Goal: Task Accomplishment & Management: Use online tool/utility

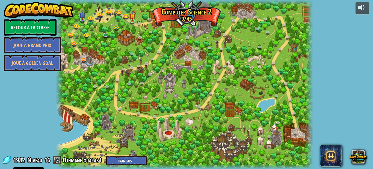
select select "fr"
click at [357, 7] on button at bounding box center [363, 8] width 14 height 13
click at [363, 4] on div at bounding box center [362, 7] width 9 height 9
click at [23, 28] on link "Retour à la Classe" at bounding box center [30, 27] width 53 height 16
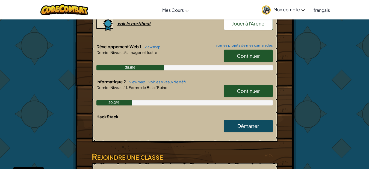
scroll to position [150, 0]
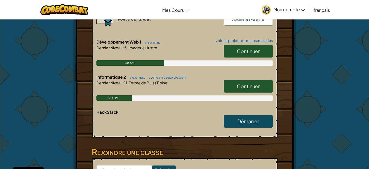
click at [244, 50] on span "Continuer" at bounding box center [248, 51] width 23 height 6
select select "fr"
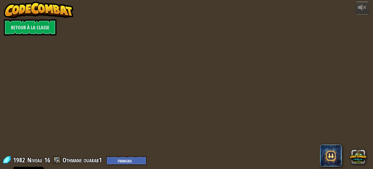
select select "fr"
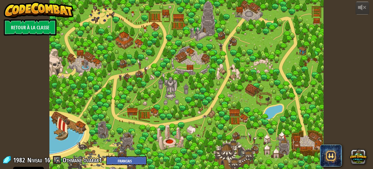
select select "fr"
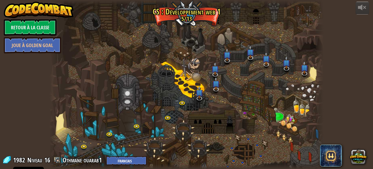
select select "fr"
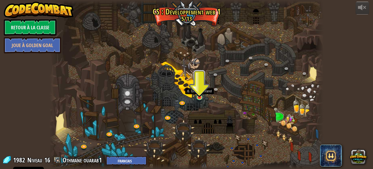
click at [202, 92] on img at bounding box center [200, 90] width 7 height 15
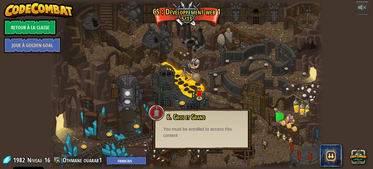
click at [155, 55] on div at bounding box center [186, 84] width 275 height 169
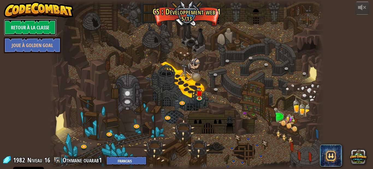
click at [13, 25] on link "Retour à la Classe" at bounding box center [30, 27] width 53 height 16
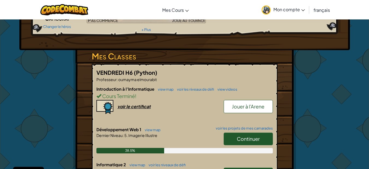
scroll to position [78, 0]
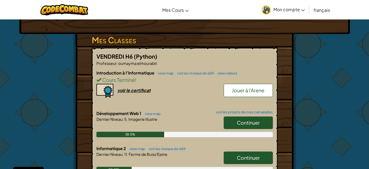
click at [239, 155] on span "Continuer" at bounding box center [248, 157] width 23 height 6
select select "fr"
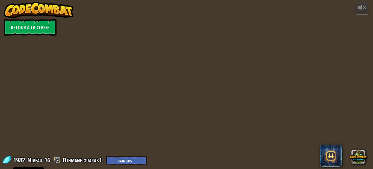
select select "fr"
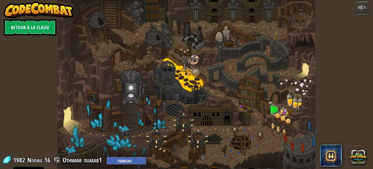
select select "fr"
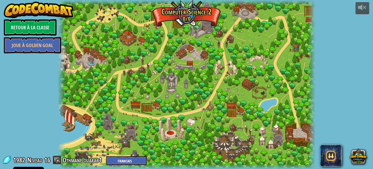
select select "fr"
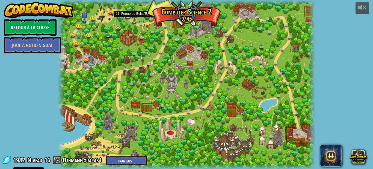
click at [132, 18] on img at bounding box center [135, 14] width 6 height 14
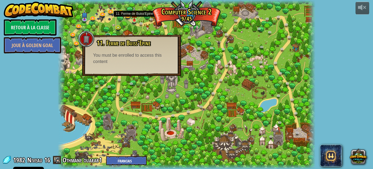
click at [136, 20] on img at bounding box center [135, 14] width 6 height 14
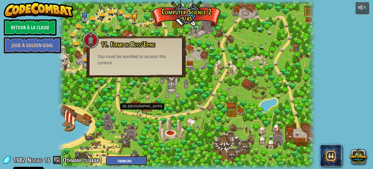
click at [140, 111] on link at bounding box center [142, 114] width 11 height 11
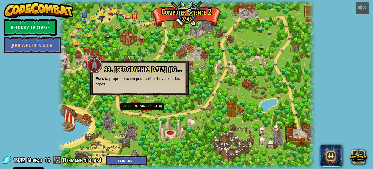
click at [97, 46] on div at bounding box center [187, 84] width 258 height 169
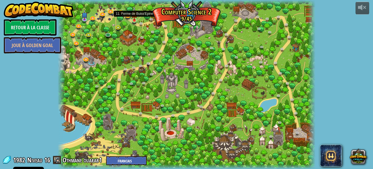
click at [135, 20] on img at bounding box center [135, 14] width 6 height 14
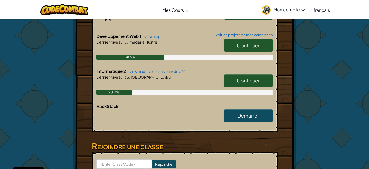
scroll to position [160, 0]
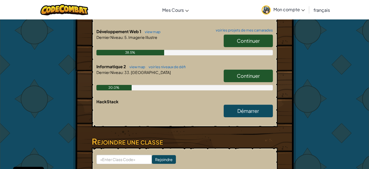
click at [258, 77] on span "Continuer" at bounding box center [248, 75] width 23 height 6
select select "fr"
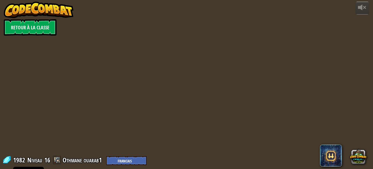
select select "fr"
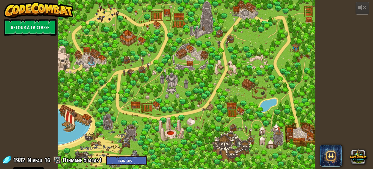
select select "fr"
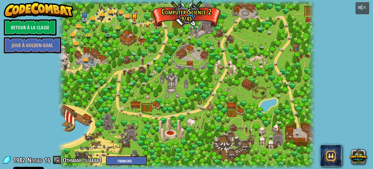
select select "fr"
click at [134, 22] on link at bounding box center [135, 21] width 11 height 11
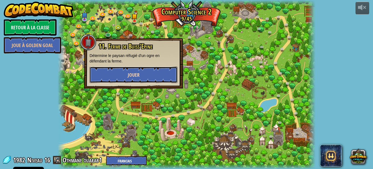
click at [113, 72] on button "Jouer" at bounding box center [134, 74] width 88 height 16
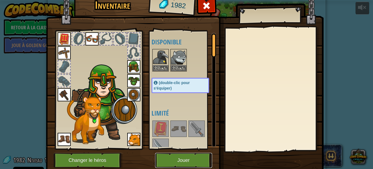
click at [174, 157] on button "Jouer" at bounding box center [183, 160] width 57 height 15
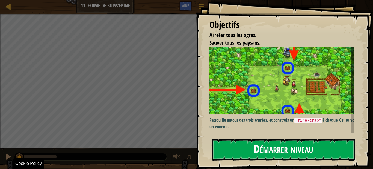
click at [271, 153] on div "Objectifs Arrêter tous les ogres. Sauver tous les paysans. Patrouille autour de…" at bounding box center [186, 84] width 373 height 169
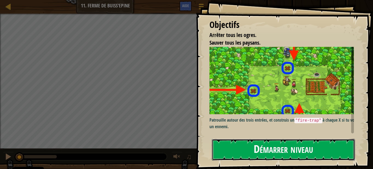
click at [271, 153] on button "Démarrer niveau" at bounding box center [283, 150] width 143 height 22
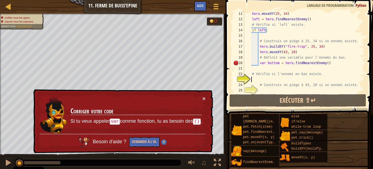
scroll to position [60, 0]
click at [217, 9] on span at bounding box center [216, 8] width 5 height 1
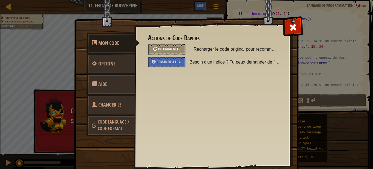
click at [155, 49] on div "Recommencer" at bounding box center [166, 49] width 37 height 10
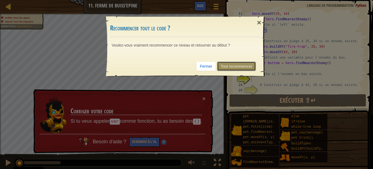
click at [232, 65] on link "Tout recommencer" at bounding box center [236, 66] width 39 height 9
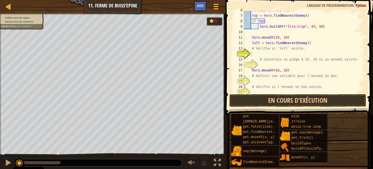
scroll to position [36, 0]
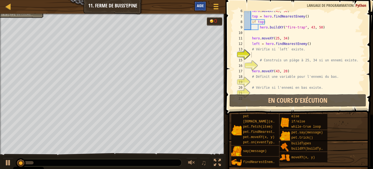
click at [200, 8] on span "Aide" at bounding box center [200, 5] width 7 height 5
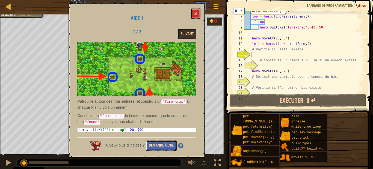
click at [172, 142] on button "Demande à l'IA." at bounding box center [161, 145] width 31 height 10
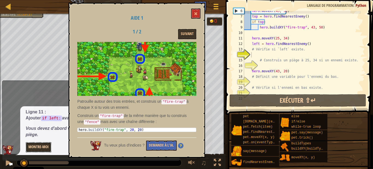
click at [38, 144] on div "Carte Informatique 2 11. Ferme de Buiss'Epine Menu du jeu Terminé Aide 1 2 3 4 …" at bounding box center [186, 84] width 373 height 169
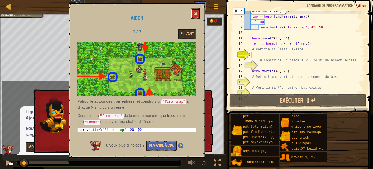
click at [195, 16] on button at bounding box center [195, 13] width 9 height 10
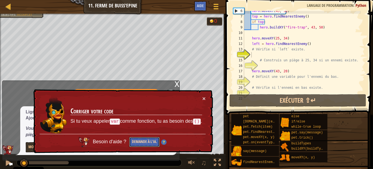
click at [142, 144] on button "Demande à l'IA." at bounding box center [144, 142] width 31 height 10
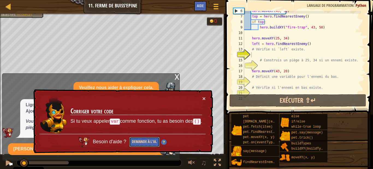
click at [142, 144] on button "Demande à l'IA." at bounding box center [144, 142] width 31 height 10
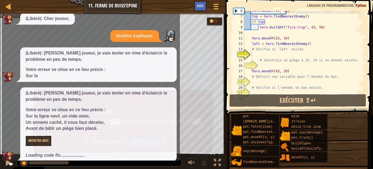
click at [204, 98] on button "×" at bounding box center [204, 98] width 3 height 6
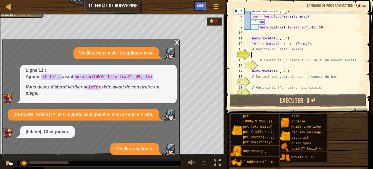
scroll to position [0, 0]
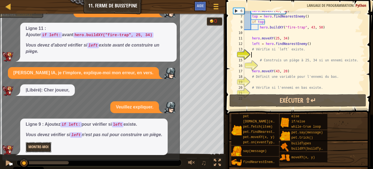
click at [40, 145] on button "Montre-moi" at bounding box center [39, 147] width 26 height 10
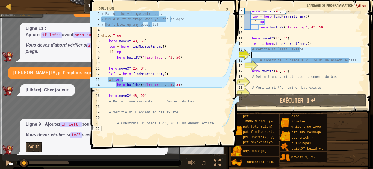
click at [252, 52] on div "hero . moveXY ( 43 , 50 ) top = hero . findNearestEnemy ( ) if top : hero . bui…" at bounding box center [302, 54] width 118 height 93
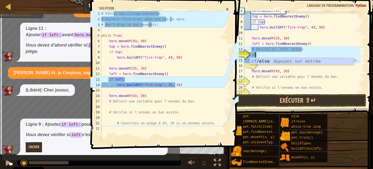
scroll to position [2, 1]
click at [260, 58] on div "if /else Appuyez sur entrée" at bounding box center [301, 68] width 103 height 20
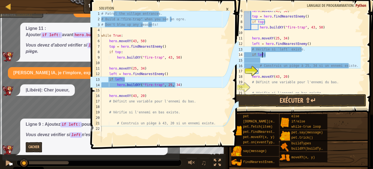
scroll to position [2, 1]
type textarea "if left:"
click at [258, 60] on div "hero . moveXY ( 43 , 50 ) top = hero . findNearestEnemy ( ) if top : hero . bui…" at bounding box center [302, 54] width 118 height 93
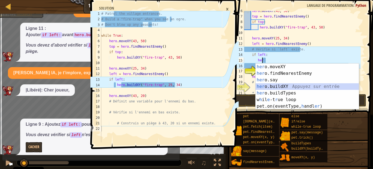
click at [273, 87] on div "her o.moveXY Appuyez sur entrée her o.findNearestEnemy Appuyez sur entrée her o…" at bounding box center [307, 92] width 103 height 59
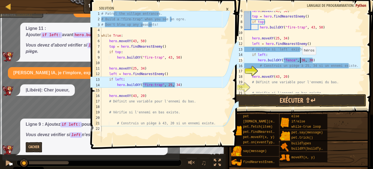
click at [300, 57] on div "hero . moveXY ( 43 , 50 ) top = hero . findNearestEnemy ( ) if top : hero . bui…" at bounding box center [302, 54] width 118 height 93
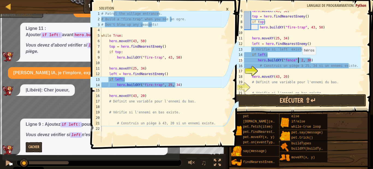
scroll to position [2, 5]
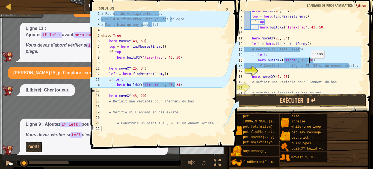
click at [308, 61] on div "hero . moveXY ( 43 , 50 ) top = hero . findNearestEnemy ( ) if top : hero . bui…" at bounding box center [302, 54] width 118 height 93
click at [307, 60] on div "hero . moveXY ( 43 , 50 ) top = hero . findNearestEnemy ( ) if top : hero . bui…" at bounding box center [302, 54] width 118 height 93
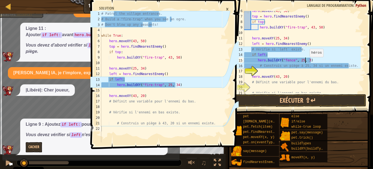
scroll to position [2, 5]
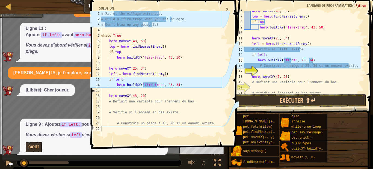
click at [313, 61] on div "hero . moveXY ( 43 , 50 ) top = hero . findNearestEnemy ( ) if top : hero . bui…" at bounding box center [302, 54] width 118 height 93
click at [287, 60] on div "hero . moveXY ( 43 , 50 ) top = hero . findNearestEnemy ( ) if top : hero . bui…" at bounding box center [302, 54] width 118 height 93
drag, startPoint x: 291, startPoint y: 59, endPoint x: 284, endPoint y: 59, distance: 7.4
click at [284, 59] on div "hero . moveXY ( 43 , 50 ) top = hero . findNearestEnemy ( ) if top : hero . bui…" at bounding box center [302, 54] width 118 height 93
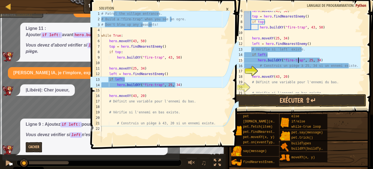
click at [260, 63] on div "hero . moveXY ( 43 , 50 ) top = hero . findNearestEnemy ( ) if top : hero . bui…" at bounding box center [302, 54] width 118 height 93
click at [258, 63] on div "hero . moveXY ( 43 , 50 ) top = hero . findNearestEnemy ( ) if top : hero . bui…" at bounding box center [302, 54] width 118 height 93
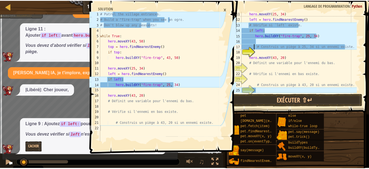
scroll to position [60, 0]
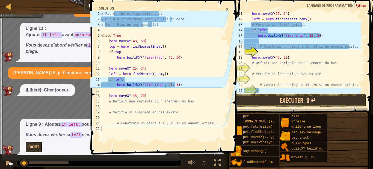
type textarea "# Construis un piège à 25, 34 si un ennemi existe."
drag, startPoint x: 116, startPoint y: 100, endPoint x: 148, endPoint y: 101, distance: 31.2
click at [148, 101] on div "# Patrol the village entrances. # Build a "fire-trap" when you see an ogre. # D…" at bounding box center [161, 82] width 122 height 142
click at [106, 110] on div "# Patrol the village entrances. # Build a "fire-trap" when you see an ogre. # D…" at bounding box center [161, 82] width 122 height 142
drag, startPoint x: 125, startPoint y: 110, endPoint x: 127, endPoint y: 123, distance: 12.9
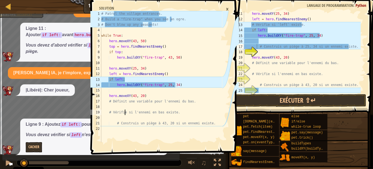
click at [127, 122] on div "# Patrol the village entrances. # Build a "fire-trap" when you see an ogre. # D…" at bounding box center [161, 82] width 122 height 142
type textarea "# Construis un piège à 43, 20 si un ennemi existe."
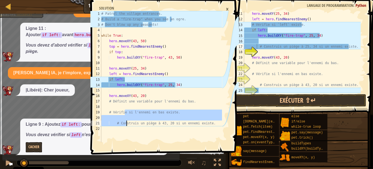
click at [131, 133] on div "# Patrol the village entrances. # Build a "fire-trap" when you see an ogre. # D…" at bounding box center [161, 82] width 122 height 142
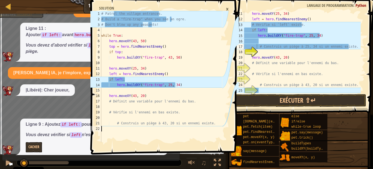
click at [131, 134] on div "# Patrol the village entrances. # Build a "fire-trap" when you see an ogre. # D…" at bounding box center [161, 82] width 122 height 142
click at [273, 96] on button "Exécuter ⇧↵" at bounding box center [298, 100] width 137 height 13
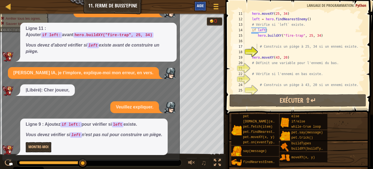
click at [206, 9] on div "Menu du jeu Terminé Aide" at bounding box center [208, 7] width 29 height 13
click at [202, 10] on div "Aide" at bounding box center [200, 6] width 12 height 10
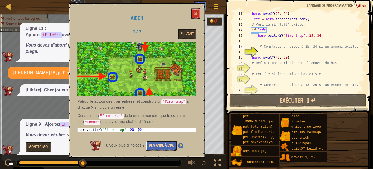
click at [160, 145] on button "Demande à l'IA." at bounding box center [161, 145] width 31 height 10
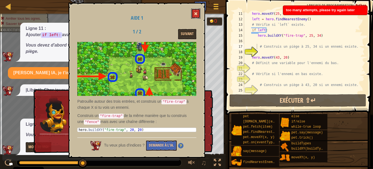
click at [199, 16] on button at bounding box center [195, 13] width 9 height 10
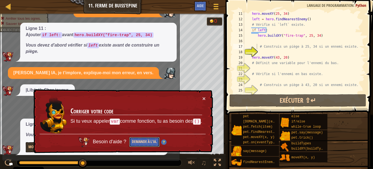
click at [139, 144] on button "Demande à l'IA." at bounding box center [144, 142] width 31 height 10
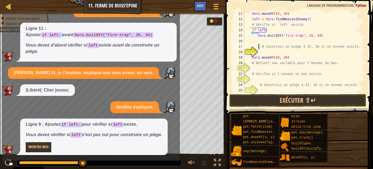
type textarea "# Construis un piège à 25, 34 si un ennemi existe."
click at [7, 9] on div at bounding box center [8, 6] width 7 height 7
select select "fr"
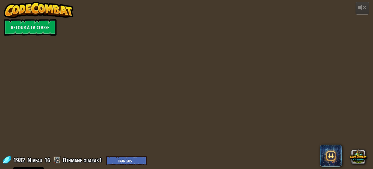
select select "fr"
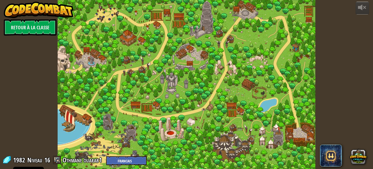
select select "fr"
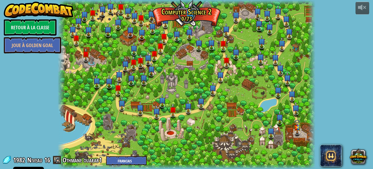
select select "fr"
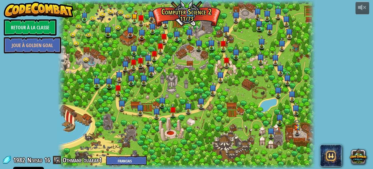
select select "fr"
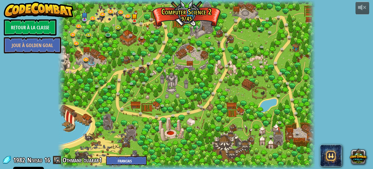
click at [16, 25] on link "Retour à la Classe" at bounding box center [30, 27] width 53 height 16
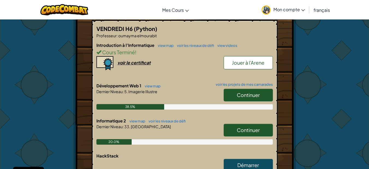
scroll to position [113, 0]
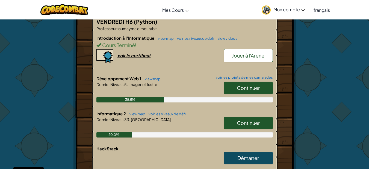
click at [265, 83] on link "Continuer" at bounding box center [248, 87] width 49 height 13
select select "fr"
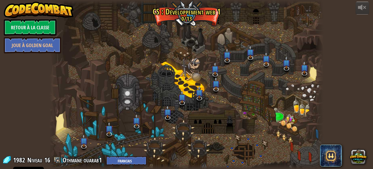
select select "fr"
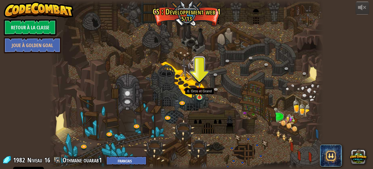
click at [198, 97] on img at bounding box center [200, 90] width 7 height 15
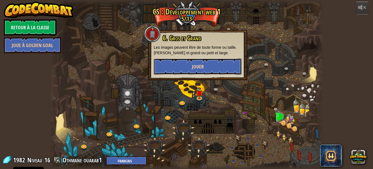
click at [205, 71] on button "Jouer" at bounding box center [198, 66] width 88 height 16
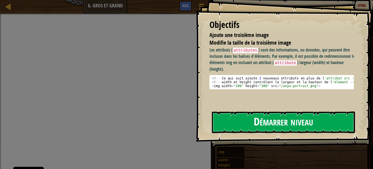
click at [246, 121] on button "Démarrer niveau" at bounding box center [283, 122] width 143 height 22
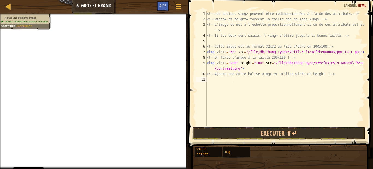
click at [176, 8] on div at bounding box center [178, 7] width 7 height 8
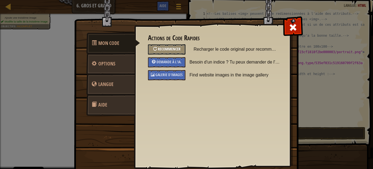
drag, startPoint x: 163, startPoint y: 43, endPoint x: 162, endPoint y: 46, distance: 3.5
click at [162, 46] on div "Actions de Code Rapides Recommencer Recharger le code original pour recommencer…" at bounding box center [212, 57] width 129 height 46
click at [162, 46] on div "Recommencer" at bounding box center [166, 49] width 37 height 10
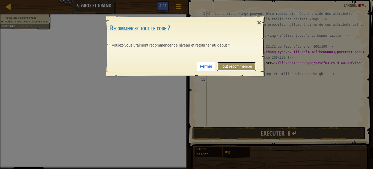
click at [225, 67] on link "Tout recommencer" at bounding box center [236, 66] width 39 height 9
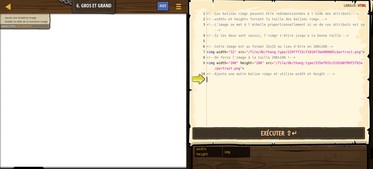
paste textarea
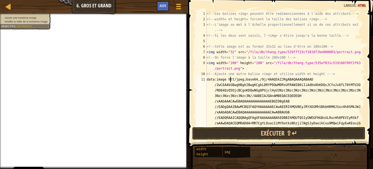
click at [239, 78] on div "<!-- Les balises <img> peuvent être redimensionnées à l'aide des attributs. -->…" at bounding box center [283, 68] width 155 height 115
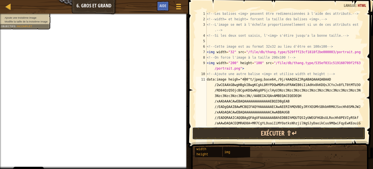
click at [234, 135] on button "Exécuter ⇧↵" at bounding box center [278, 133] width 173 height 13
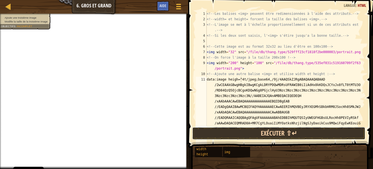
click at [245, 132] on button "Exécuter ⇧↵" at bounding box center [278, 133] width 173 height 13
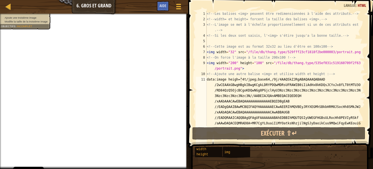
click at [28, 26] on span "Incomplet" at bounding box center [24, 26] width 15 height 3
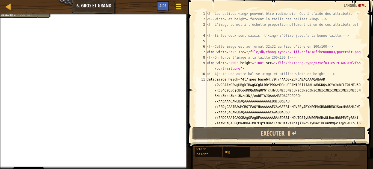
click at [181, 3] on div at bounding box center [178, 6] width 7 height 8
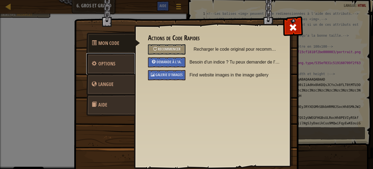
click at [117, 69] on link "Options" at bounding box center [110, 63] width 49 height 21
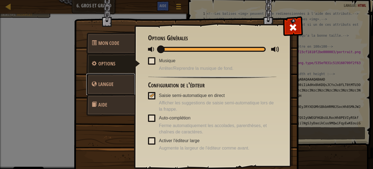
click at [113, 78] on link "Langue" at bounding box center [110, 84] width 49 height 21
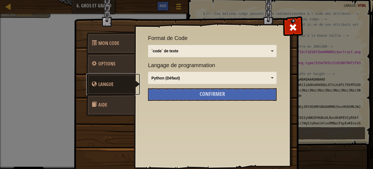
click at [113, 75] on link "Langue" at bounding box center [113, 84] width 54 height 21
click at [114, 64] on link "Options" at bounding box center [110, 63] width 49 height 21
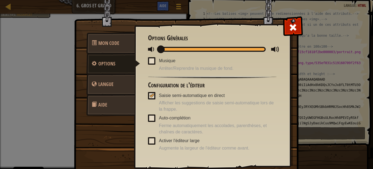
click at [118, 108] on link "Aide" at bounding box center [110, 104] width 49 height 21
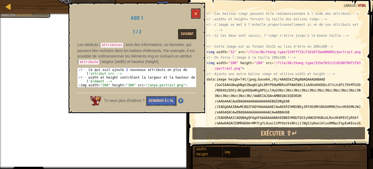
click at [154, 98] on button "Demande à l'IA." at bounding box center [161, 101] width 31 height 10
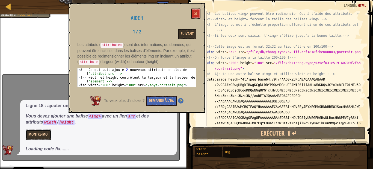
click at [42, 131] on button "Montre-moi" at bounding box center [39, 134] width 26 height 10
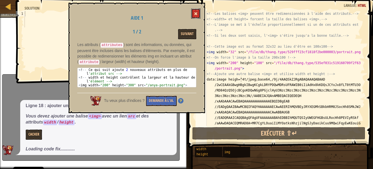
click at [192, 10] on button at bounding box center [195, 13] width 9 height 10
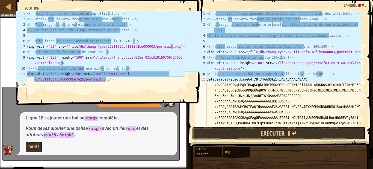
type textarea "data:image t/jpeg;base64,/9j/4AAQSkZJRgABAQAAAQABAAD/2wCEAAkGBwgHBgkIBwgKCgkLDR…"
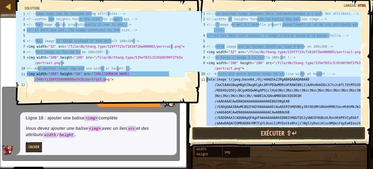
scroll to position [607, 0]
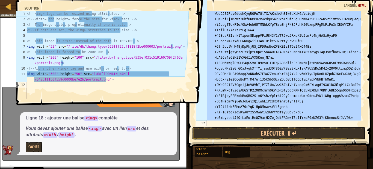
drag, startPoint x: 206, startPoint y: 80, endPoint x: 212, endPoint y: 84, distance: 7.0
click at [212, 84] on div "data:image t/jpeg;base64,/9j/4AAQSkZJRgABAQAAAQABAAD/2wCEAAkGBwgHBgkIBwgKCgkLDR…" at bounding box center [280, 68] width 170 height 115
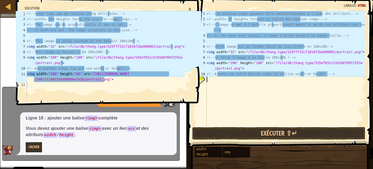
paste textarea
drag, startPoint x: 212, startPoint y: 79, endPoint x: 232, endPoint y: 107, distance: 34.3
click at [232, 107] on div "<!-- Les balises <img> peuvent être redimensionnées à l'aide des attributs. -->…" at bounding box center [285, 74] width 159 height 126
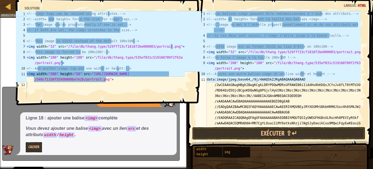
scroll to position [0, 0]
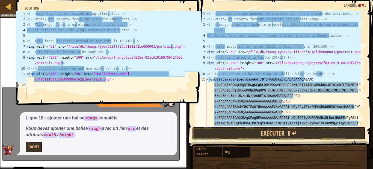
scroll to position [2, 1]
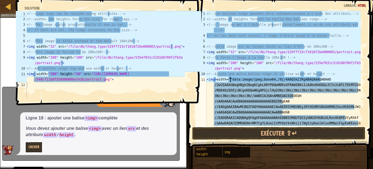
scroll to position [2, 2]
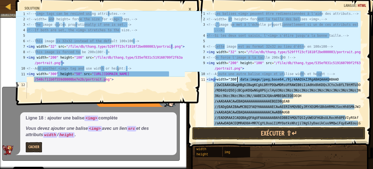
click at [239, 78] on div "<!-- Les balises <img> peuvent être redimensionnées à l'aide des attributs. -->…" at bounding box center [283, 68] width 155 height 115
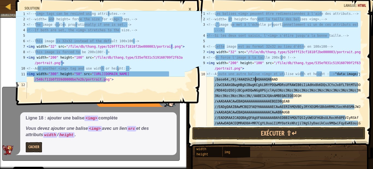
click at [196, 76] on div "Carte Développement Web 1 6. Gros et Grand Menu du jeu Terminé Aide 1 2 3 4 5 6…" at bounding box center [186, 84] width 373 height 169
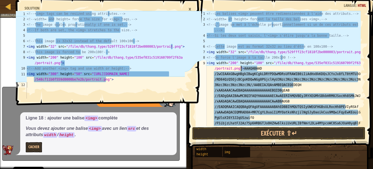
type textarea "<img width="200" height="100" src="/file/db/thang.type/535ef031AAAQABAAD/2wCEAA…"
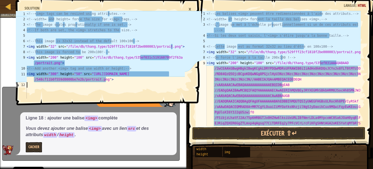
type textarea "<img width="300" height="50" src="[URL][DOMAIN_NAME]">"
drag, startPoint x: 183, startPoint y: 27, endPoint x: 63, endPoint y: 78, distance: 130.9
click at [63, 78] on div "<!-- <img> tags can be resized using attributes. --> <!-- width= and height= fo…" at bounding box center [105, 60] width 159 height 98
click at [32, 85] on div "<!-- <img> tags can be resized using attributes. --> <!-- width= and height= fo…" at bounding box center [105, 60] width 159 height 98
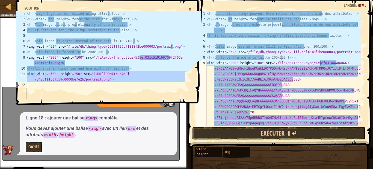
drag, startPoint x: 27, startPoint y: 74, endPoint x: 85, endPoint y: 78, distance: 58.3
click at [85, 78] on div "1 2 3 4 5 6 7 8 9 10 11 12 <!-- <img> tags can be resized using attributes. -->…" at bounding box center [100, 54] width 170 height 87
click at [32, 73] on div "<!-- <img> tags can be resized using attributes. --> <!-- width= and height= fo…" at bounding box center [105, 54] width 159 height 87
drag, startPoint x: 27, startPoint y: 75, endPoint x: 106, endPoint y: 85, distance: 80.0
click at [106, 85] on div "<!-- <img> tags can be resized using attributes. --> <!-- width= and height= fo…" at bounding box center [105, 60] width 159 height 98
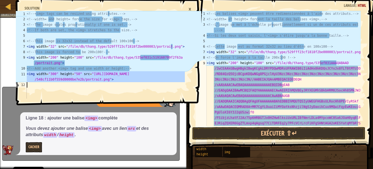
type textarea "<img width="300" height="50" src="[URL][DOMAIN_NAME]">"
click at [192, 9] on div "×" at bounding box center [190, 8] width 8 height 9
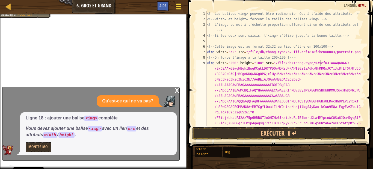
click at [180, 6] on span at bounding box center [178, 6] width 5 height 1
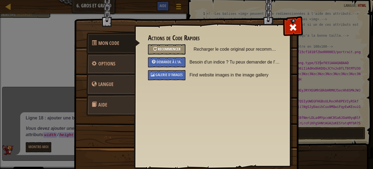
click at [158, 49] on span "Recommencer" at bounding box center [169, 48] width 23 height 5
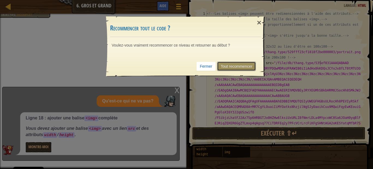
click at [241, 63] on link "Tout recommencer" at bounding box center [236, 66] width 39 height 9
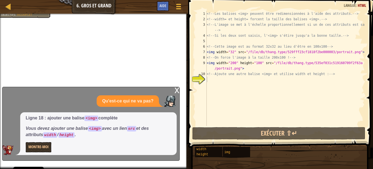
scroll to position [2, 0]
click at [223, 84] on div "<!-- Les balises <img> peuvent être redimensionnées à l'aide des attributs. -->…" at bounding box center [285, 74] width 159 height 126
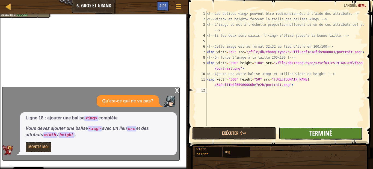
click at [310, 134] on span "Terminé" at bounding box center [321, 133] width 23 height 9
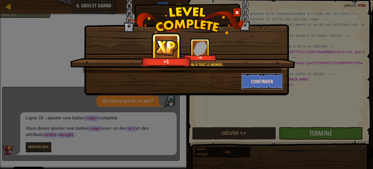
click at [253, 76] on button "Continuer" at bounding box center [262, 81] width 42 height 16
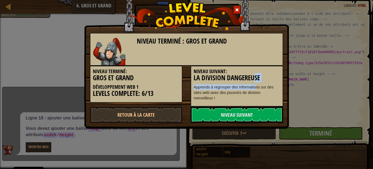
drag, startPoint x: 253, startPoint y: 76, endPoint x: 253, endPoint y: 100, distance: 24.3
click at [255, 94] on div "Niveau Suivant: La Division Dangereuse Apprends à regrouper des informations su…" at bounding box center [237, 86] width 93 height 41
click at [250, 116] on link "Niveau Suivant" at bounding box center [237, 114] width 93 height 16
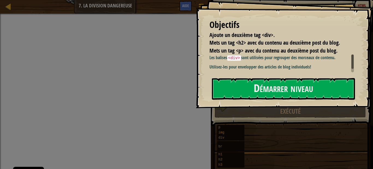
click at [249, 100] on button "Démarrer niveau" at bounding box center [283, 89] width 143 height 22
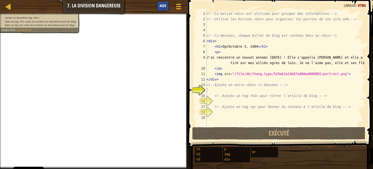
click at [168, 5] on div "Aide" at bounding box center [163, 6] width 12 height 10
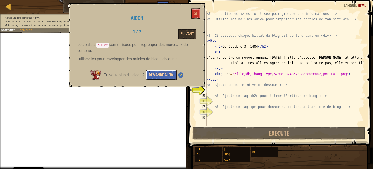
click at [157, 79] on button "Demande à l'IA." at bounding box center [161, 75] width 31 height 10
click at [196, 20] on h1 "Aide 1" at bounding box center [136, 17] width 119 height 5
click at [195, 14] on span at bounding box center [196, 14] width 4 height 4
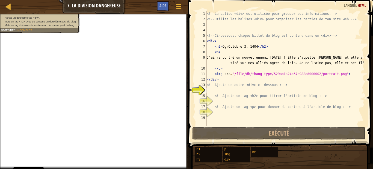
click at [217, 91] on div "<!-- La balise <div> est utilisée pour grouper des informations. --> <!-- Utili…" at bounding box center [285, 74] width 159 height 126
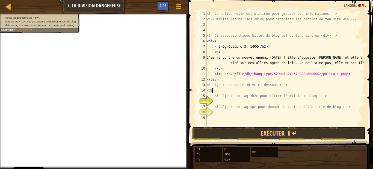
scroll to position [2, 0]
type textarea "<div>"
click at [215, 100] on div "<!-- La balise <div> est utilisée pour grouper des informations. --> <!-- Utili…" at bounding box center [285, 74] width 159 height 126
drag, startPoint x: 208, startPoint y: 90, endPoint x: 213, endPoint y: 90, distance: 4.9
click at [214, 90] on div "<!-- La balise <div> est utilisée pour grouper des informations. --> <!-- Utili…" at bounding box center [285, 74] width 159 height 126
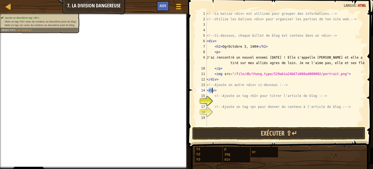
type textarea "<div>"
click at [207, 90] on div "<!-- La balise <div> est utilisée pour grouper des informations. --> <!-- Utili…" at bounding box center [285, 74] width 159 height 126
drag, startPoint x: 207, startPoint y: 90, endPoint x: 217, endPoint y: 90, distance: 9.8
click at [217, 90] on div "<!-- La balise <div> est utilisée pour grouper des informations. --> <!-- Utili…" at bounding box center [285, 74] width 159 height 126
click at [215, 100] on div "<!-- La balise <div> est utilisée pour grouper des informations. --> <!-- Utili…" at bounding box center [285, 74] width 159 height 126
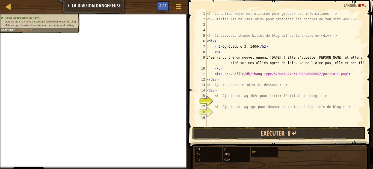
scroll to position [2, 0]
paste textarea "<div>"
click at [219, 100] on div "<!-- La balise <div> est utilisée pour grouper des informations. --> <!-- Utili…" at bounding box center [285, 74] width 159 height 126
click at [217, 100] on div "<!-- La balise <div> est utilisée pour grouper des informations. --> <!-- Utili…" at bounding box center [285, 74] width 159 height 126
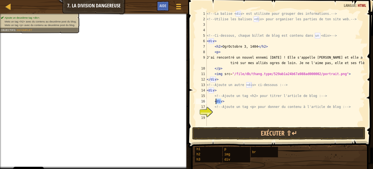
click at [217, 100] on div "<!-- La balise <div> est utilisée pour grouper des informations. --> <!-- Utili…" at bounding box center [285, 68] width 159 height 115
click at [217, 100] on div "<!-- La balise <div> est utilisée pour grouper des informations. --> <!-- Utili…" at bounding box center [285, 74] width 159 height 126
click at [217, 100] on div "<!-- La balise <div> est utilisée pour grouper des informations. --> <!-- Utili…" at bounding box center [285, 68] width 159 height 115
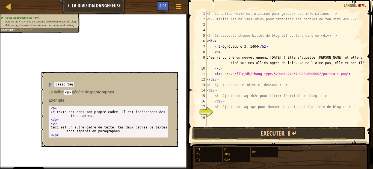
scroll to position [2, 1]
type textarea "</div>"
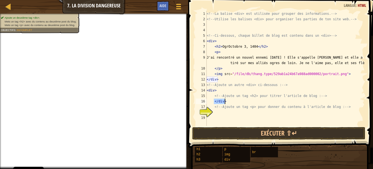
drag, startPoint x: 214, startPoint y: 100, endPoint x: 230, endPoint y: 101, distance: 16.4
click at [230, 101] on div "<!-- La balise <div> est utilisée pour grouper des informations. --> <!-- Utili…" at bounding box center [285, 74] width 159 height 126
paste textarea "</div>"
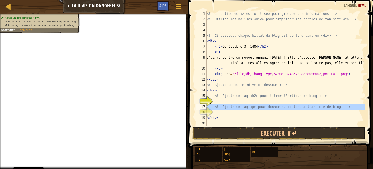
click at [207, 109] on div "18" at bounding box center [201, 111] width 11 height 5
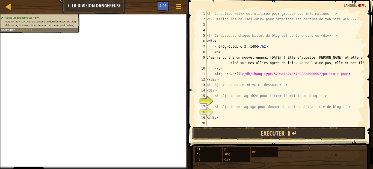
click at [215, 110] on div "<!-- Ajoute un tag <p> pour donner du contenu à l'article de blog : --> 1 2 3 4…" at bounding box center [280, 68] width 170 height 115
click at [218, 108] on div "<!-- La balise <div> est utilisée pour grouper des informations. --> <!-- Utili…" at bounding box center [285, 74] width 159 height 126
click at [223, 115] on div "<!-- La balise <div> est utilisée pour grouper des informations. --> <!-- Utili…" at bounding box center [285, 74] width 159 height 126
type textarea "</div>"
click at [223, 112] on div "<!-- La balise <div> est utilisée pour grouper des informations. --> <!-- Utili…" at bounding box center [285, 74] width 159 height 126
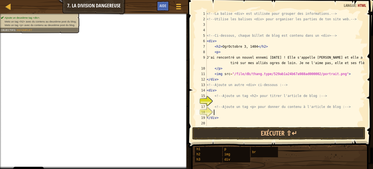
paste textarea "</div>"
type textarea "</div>"
click at [220, 120] on div "<!-- La balise <div> est utilisée pour grouper des informations. --> <!-- Utili…" at bounding box center [285, 74] width 159 height 126
click at [217, 117] on div "<!-- La balise <div> est utilisée pour grouper des informations. --> <!-- Utili…" at bounding box center [285, 74] width 159 height 126
type textarea "<"
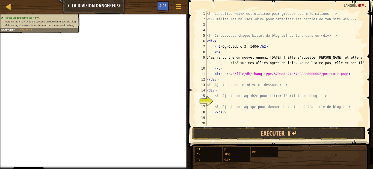
click at [216, 97] on div "<!-- La balise <div> est utilisée pour grouper des informations. --> <!-- Utili…" at bounding box center [285, 74] width 159 height 126
type textarea "<!-- Ajoute un tag <h2> pour titrer l'article de blog : -->"
click at [217, 103] on div "<!-- La balise <div> est utilisée pour grouper des informations. --> <!-- Utili…" at bounding box center [285, 74] width 159 height 126
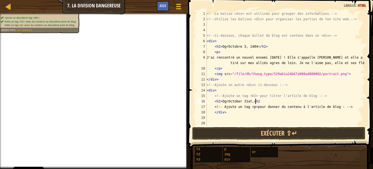
scroll to position [2, 4]
click at [251, 100] on div "<!-- La balise <div> est utilisée pour grouper des informations. --> <!-- Utili…" at bounding box center [285, 74] width 159 height 126
click at [252, 100] on div "<!-- La balise <div> est utilisée pour grouper des informations. --> <!-- Utili…" at bounding box center [285, 74] width 159 height 126
click at [249, 101] on div "<!-- La balise <div> est utilisée pour grouper des informations. --> <!-- Utili…" at bounding box center [285, 74] width 159 height 126
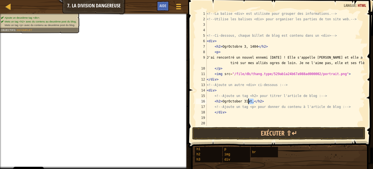
click at [249, 101] on div "<!-- La balise <div> est utilisée pour grouper des informations. --> <!-- Utili…" at bounding box center [285, 74] width 159 height 126
click at [250, 101] on div "<!-- La balise <div> est utilisée pour grouper des informations. --> <!-- Utili…" at bounding box center [285, 68] width 159 height 115
click at [250, 101] on div "<!-- La balise <div> est utilisée pour grouper des informations. --> <!-- Utili…" at bounding box center [285, 74] width 159 height 126
click at [211, 110] on div "<!-- La balise <div> est utilisée pour grouper des informations. --> <!-- Utili…" at bounding box center [285, 74] width 159 height 126
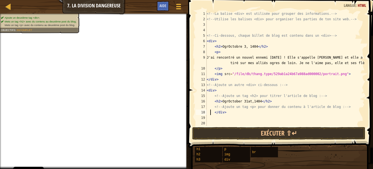
type textarea "</div>"
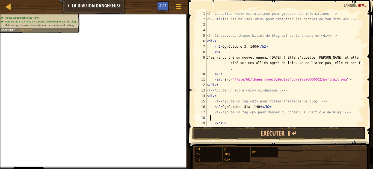
click at [218, 118] on div "<!-- La balise <div> est utilisée pour grouper des informations. --> <!-- Utili…" at bounding box center [283, 74] width 155 height 126
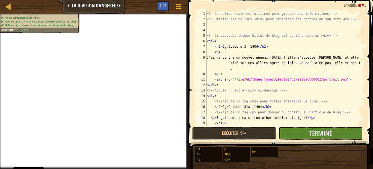
scroll to position [2, 8]
type textarea "<p>I got some treats from other monsters tonight!</p>"
click at [326, 131] on span "Terminé" at bounding box center [321, 133] width 23 height 9
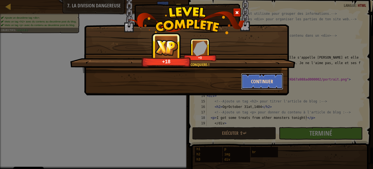
click at [260, 85] on button "Continuer" at bounding box center [262, 81] width 42 height 16
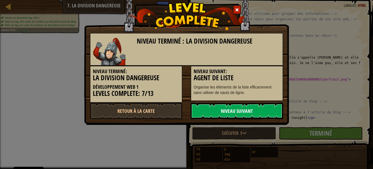
click at [228, 111] on link "Niveau Suivant" at bounding box center [237, 111] width 93 height 16
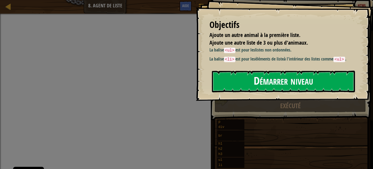
click at [228, 91] on button "Démarrer niveau" at bounding box center [283, 82] width 143 height 22
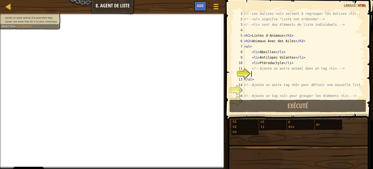
scroll to position [5, 0]
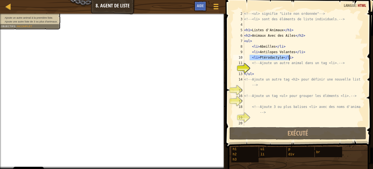
drag, startPoint x: 250, startPoint y: 57, endPoint x: 293, endPoint y: 57, distance: 42.1
click at [293, 57] on div "<!-- <ul> signifie "Liste non ordonnée" --> <!-- <li> sont des éléments de list…" at bounding box center [302, 74] width 118 height 126
type textarea "<li>Ptérodactyle</li>"
click at [267, 67] on div "<!-- <ul> signifie "Liste non ordonnée" --> <!-- <li> sont des éléments de list…" at bounding box center [302, 74] width 118 height 126
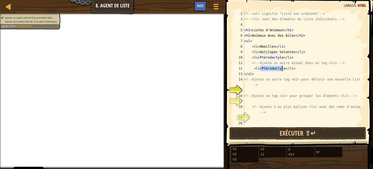
drag, startPoint x: 261, startPoint y: 69, endPoint x: 282, endPoint y: 68, distance: 20.8
click at [282, 68] on div "<!-- <ul> signifie "Liste non ordonnée" --> <!-- <li> sont des éléments de list…" at bounding box center [302, 74] width 118 height 126
type textarea "<li>Hawk</li>"
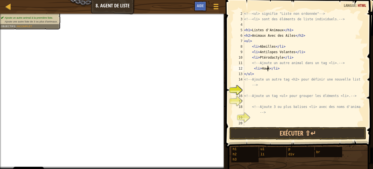
click at [254, 90] on div "<!-- <ul> signifie "Liste non ordonnée" --> <!-- <li> sont des éléments de list…" at bounding box center [302, 74] width 118 height 126
type textarea "<h2>Bugs</h2>"
click at [250, 102] on div "<!-- <ul> signifie "Liste non ordonnée" --> <!-- <li> sont des éléments de list…" at bounding box center [302, 74] width 118 height 126
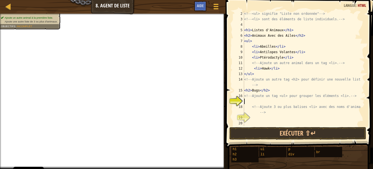
scroll to position [2, 0]
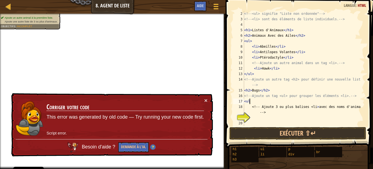
type textarea "<ul>"
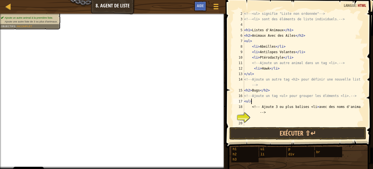
scroll to position [2, 0]
click at [255, 116] on div "<!-- <ul> signifie "Liste non ordonnée" --> <!-- <li> sont des éléments de list…" at bounding box center [302, 74] width 118 height 126
click at [244, 120] on div "19" at bounding box center [238, 117] width 11 height 5
type textarea "U"
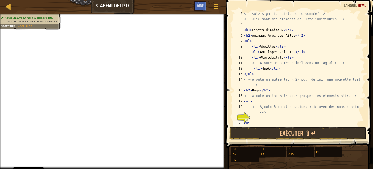
type textarea "<ui>"
click at [255, 118] on div "<!-- <ul> signifie "Liste non ordonnée" --> <!-- <li> sont des éléments de list…" at bounding box center [302, 74] width 118 height 126
click at [268, 116] on div "<!-- <ul> signifie "Liste non ordonnée" --> <!-- <li> sont des éléments de list…" at bounding box center [302, 74] width 118 height 126
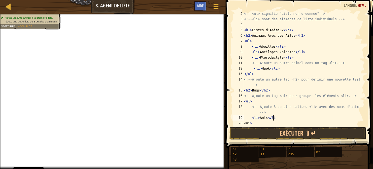
click at [275, 117] on div "<!-- <ul> signifie "Liste non ordonnée" --> <!-- <li> sont des éléments de list…" at bounding box center [302, 74] width 118 height 126
click at [247, 122] on div "<!-- <ul> signifie "Liste non ordonnée" --> <!-- <li> sont des éléments de list…" at bounding box center [302, 74] width 118 height 126
click at [249, 124] on div "<!-- <ul> signifie "Liste non ordonnée" --> <!-- <li> sont des éléments de list…" at bounding box center [302, 74] width 118 height 126
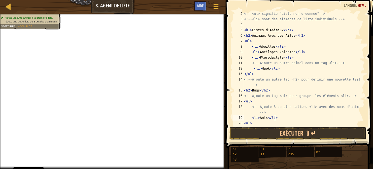
click at [278, 118] on div "<!-- <ul> signifie "Liste non ordonnée" --> <!-- <li> sont des éléments de list…" at bounding box center [302, 74] width 118 height 126
type textarea "<li>Ants</li>"
drag, startPoint x: 275, startPoint y: 117, endPoint x: 252, endPoint y: 118, distance: 22.4
click at [252, 118] on div "<!-- <ul> signifie "Liste non ordonnée" --> <!-- <li> sont des éléments de list…" at bounding box center [302, 74] width 118 height 126
type textarea "<li>Ants</li>"
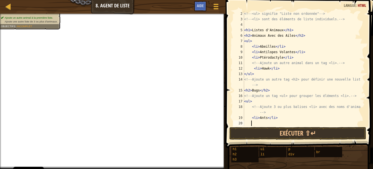
click at [252, 121] on div "<!-- <ul> signifie "Liste non ordonnée" --> <!-- <li> sont des éléments de list…" at bounding box center [302, 74] width 118 height 126
type textarea "<li>Ants</li>"
drag, startPoint x: 366, startPoint y: 84, endPoint x: 369, endPoint y: 91, distance: 6.8
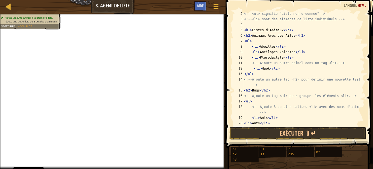
click at [369, 91] on span at bounding box center [300, 66] width 152 height 164
drag, startPoint x: 369, startPoint y: 91, endPoint x: 369, endPoint y: 98, distance: 7.7
click at [369, 98] on span at bounding box center [300, 66] width 152 height 164
click at [362, 95] on div at bounding box center [362, 68] width 5 height 115
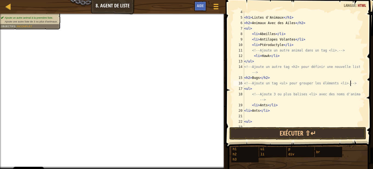
scroll to position [22, 0]
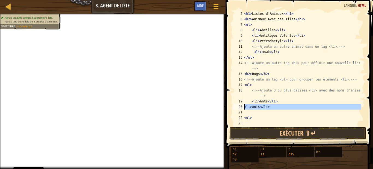
click at [243, 105] on div "20" at bounding box center [238, 106] width 11 height 5
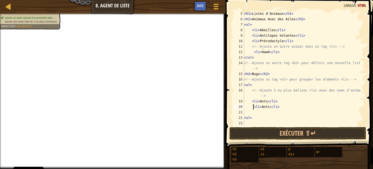
type textarea "<li>Ants</li>"
click at [253, 111] on div "< h1 > Listes d'Animaux </ h1 > < h2 > Animaux Avec des Ailes </ h2 > < ul > < …" at bounding box center [302, 74] width 118 height 126
click at [255, 111] on div "< h1 > Listes d'Animaux </ h1 > < h2 > Animaux Avec des Ailes </ h2 > < ul > < …" at bounding box center [302, 74] width 118 height 126
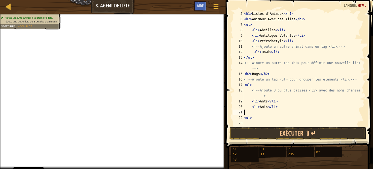
click at [255, 111] on div "< h1 > Listes d'Animaux </ h1 > < h2 > Animaux Avec des Ailes </ h2 > < ul > < …" at bounding box center [302, 74] width 118 height 126
paste textarea "<li>Ants</li>"
type textarea "<li>Ants</li>"
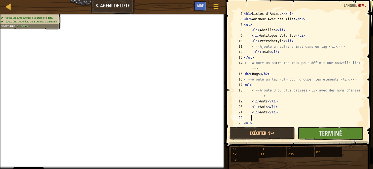
paste textarea "<li>Ants</li>"
drag, startPoint x: 266, startPoint y: 107, endPoint x: 259, endPoint y: 104, distance: 7.6
click at [259, 104] on div "< h1 > Listes d'Animaux </ h1 > < h2 > Animaux Avec des Ailes </ h2 > < ul > < …" at bounding box center [302, 74] width 118 height 126
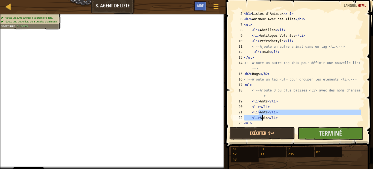
drag, startPoint x: 259, startPoint y: 112, endPoint x: 263, endPoint y: 116, distance: 6.6
click at [263, 117] on div "< h1 > Listes d'Animaux </ h1 > < h2 > Animaux Avec des Ailes </ h2 > < ul > < …" at bounding box center [302, 74] width 118 height 126
click at [261, 112] on div "< h1 > Listes d'Animaux </ h1 > < h2 > Animaux Avec des Ailes </ h2 > < ul > < …" at bounding box center [302, 68] width 118 height 115
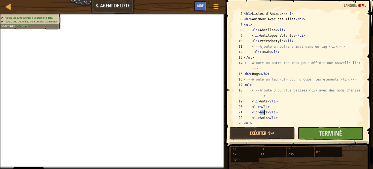
drag, startPoint x: 260, startPoint y: 111, endPoint x: 265, endPoint y: 111, distance: 4.9
click at [265, 111] on div "< h1 > Listes d'Animaux </ h1 > < h2 > Animaux Avec des Ailes </ h2 > < ul > < …" at bounding box center [302, 74] width 118 height 126
click at [260, 113] on div "< h1 > Listes d'Animaux </ h1 > < h2 > Animaux Avec des Ailes </ h2 > < ul > < …" at bounding box center [302, 74] width 118 height 126
click at [260, 113] on div "< h1 > Listes d'Animaux </ h1 > < h2 > Animaux Avec des Ailes </ h2 > < ul > < …" at bounding box center [302, 68] width 118 height 115
drag, startPoint x: 260, startPoint y: 113, endPoint x: 256, endPoint y: 113, distance: 3.6
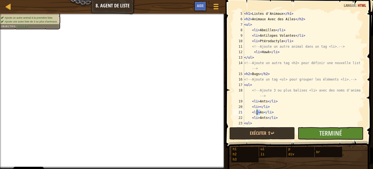
click at [256, 113] on div "< h1 > Listes d'Animaux </ h1 > < h2 > Animaux Avec des Ailes </ h2 > < ul > < …" at bounding box center [302, 74] width 118 height 126
click at [256, 114] on div "< h1 > Listes d'Animaux </ h1 > < h2 > Animaux Avec des Ailes </ h2 > < ul > < …" at bounding box center [302, 68] width 118 height 115
drag, startPoint x: 259, startPoint y: 111, endPoint x: 263, endPoint y: 112, distance: 3.6
click at [263, 112] on div "< h1 > Listes d'Animaux </ h1 > < h2 > Animaux Avec des Ailes </ h2 > < ul > < …" at bounding box center [302, 74] width 118 height 126
drag, startPoint x: 258, startPoint y: 118, endPoint x: 265, endPoint y: 118, distance: 7.4
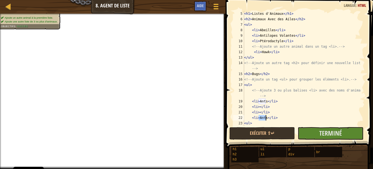
click at [265, 118] on div "< h1 > Listes d'Animaux </ h1 > < h2 > Animaux Avec des Ailes </ h2 > < ul > < …" at bounding box center [302, 74] width 118 height 126
click at [258, 107] on div "< h1 > Listes d'Animaux </ h1 > < h2 > Animaux Avec des Ailes </ h2 > < ul > < …" at bounding box center [302, 74] width 118 height 126
click at [259, 106] on div "< h1 > Listes d'Animaux </ h1 > < h2 > Animaux Avec des Ailes </ h2 > < ul > < …" at bounding box center [302, 74] width 118 height 126
click at [259, 111] on div "< h1 > Listes d'Animaux </ h1 > < h2 > Animaux Avec des Ailes </ h2 > < ul > < …" at bounding box center [302, 74] width 118 height 126
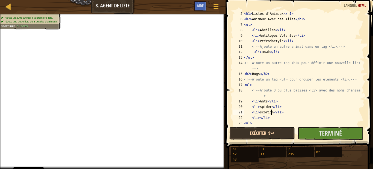
scroll to position [2, 2]
click at [265, 113] on div "< h1 > Listes d'Animaux </ h1 > < h2 > Animaux Avec des Ailes </ h2 > < ul > < …" at bounding box center [302, 74] width 118 height 126
click at [259, 118] on div "< h1 > Listes d'Animaux </ h1 > < h2 > Animaux Avec des Ailes </ h2 > < ul > < …" at bounding box center [302, 74] width 118 height 126
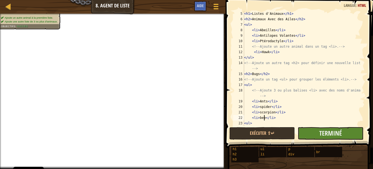
type textarea "<li>bee</li>"
click at [311, 133] on button "Terminé" at bounding box center [331, 133] width 66 height 13
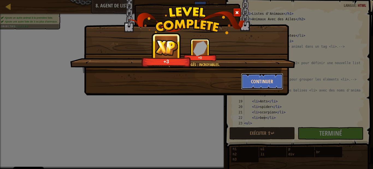
click at [267, 83] on button "Continuer" at bounding box center [262, 81] width 42 height 16
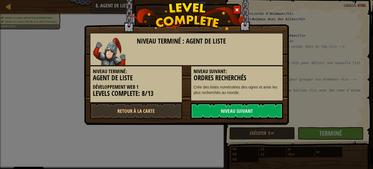
click at [267, 83] on div "Niveau Suivant: Ordres Recherchés Crée des listes numérotées des ogres et amis …" at bounding box center [237, 83] width 93 height 35
click at [237, 110] on link "Niveau Suivant" at bounding box center [237, 111] width 93 height 16
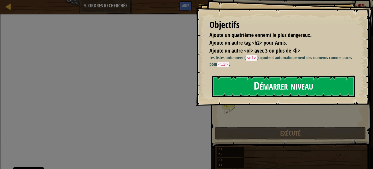
click at [239, 88] on button "Démarrer niveau" at bounding box center [283, 86] width 143 height 22
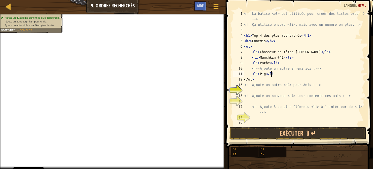
scroll to position [2, 2]
type textarea "<li>Pig</li>"
click at [251, 91] on div "<!-- La balise <ol> est utilisée pour créer des listes ordonnées. --> <!-- Ça u…" at bounding box center [304, 76] width 122 height 131
type textarea "<h2>Freinds</h2>"
click at [246, 100] on div "<!-- La balise <ol> est utilisée pour créer des listes ordonnées. --> <!-- Ça u…" at bounding box center [304, 76] width 122 height 131
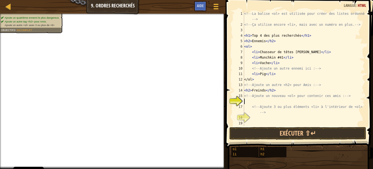
scroll to position [2, 0]
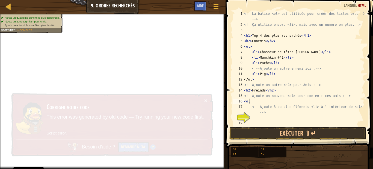
type textarea "<ol>"
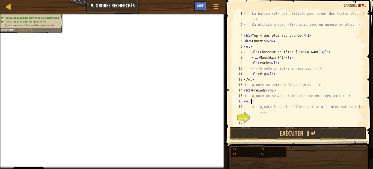
scroll to position [2, 0]
click at [256, 120] on div "<!-- La balise <ol> est utilisée pour créer des listes ordonnées. --> <!-- Ça u…" at bounding box center [304, 76] width 122 height 131
click at [247, 124] on div "<!-- La balise <ol> est utilisée pour créer des listes ordonnées. --> <!-- Ça u…" at bounding box center [304, 76] width 122 height 131
type textarea "</ol>"
click at [253, 117] on div "<!-- La balise <ol> est utilisée pour créer des listes ordonnées . --> <!-- Ça …" at bounding box center [302, 76] width 118 height 131
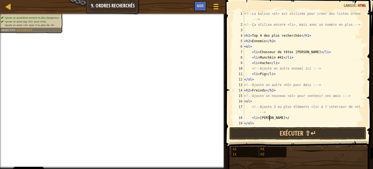
scroll to position [2, 2]
type textarea "<li>[PERSON_NAME]</li>"
drag, startPoint x: 251, startPoint y: 116, endPoint x: 274, endPoint y: 119, distance: 23.4
click at [274, 119] on div "<!-- La balise <ol> est utilisée pour créer des listes ordonnées . --> <!-- Ça …" at bounding box center [302, 76] width 118 height 131
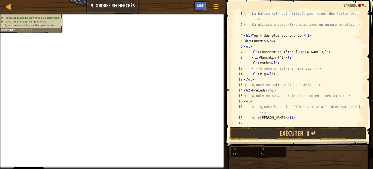
scroll to position [2, 0]
drag, startPoint x: 361, startPoint y: 84, endPoint x: 364, endPoint y: 86, distance: 3.7
click at [364, 86] on div at bounding box center [362, 68] width 5 height 115
type textarea "<!-- Ajoute un autre <h2> pour Amis : -->"
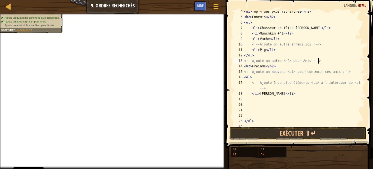
scroll to position [27, 0]
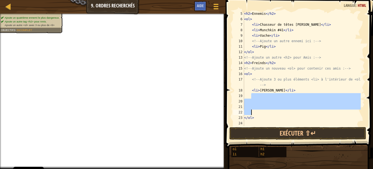
drag, startPoint x: 255, startPoint y: 96, endPoint x: 266, endPoint y: 110, distance: 17.9
click at [266, 110] on div "< h2 > Ennemis </ h2 > < ol > < li > Chasseur de têtes [PERSON_NAME] </ li > < …" at bounding box center [302, 74] width 118 height 126
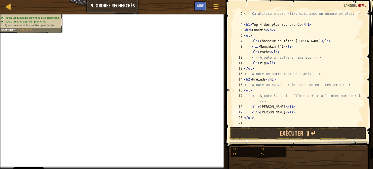
type textarea "<li>[PERSON_NAME]</li>"
drag, startPoint x: 367, startPoint y: 98, endPoint x: 369, endPoint y: 104, distance: 5.9
click at [369, 104] on span at bounding box center [300, 66] width 152 height 164
type textarea "<li>[PERSON_NAME]</li>"
drag, startPoint x: 253, startPoint y: 104, endPoint x: 258, endPoint y: 116, distance: 13.1
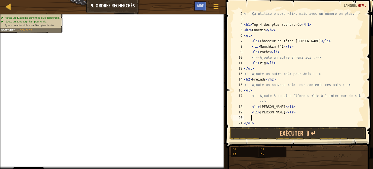
click at [258, 116] on div "<!-- Ça utilise encore <li>, mais avec un numéro en plus. --> < h1 > Top 4 des …" at bounding box center [302, 74] width 118 height 126
paste textarea "<li>[PERSON_NAME]</li>"
type textarea "<li>[PERSON_NAME]</li>"
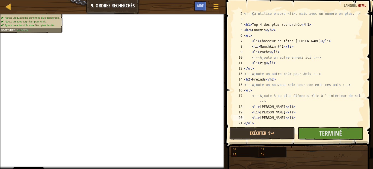
drag, startPoint x: 365, startPoint y: 93, endPoint x: 365, endPoint y: 98, distance: 4.7
click at [365, 97] on div "<li>[PERSON_NAME]</li> 2 3 4 5 6 7 8 9 10 11 12 13 14 15 16 17 18 19 20 21 22 <…" at bounding box center [298, 85] width 149 height 164
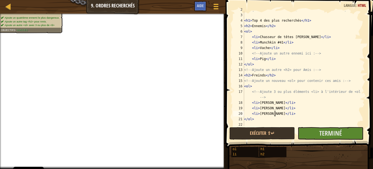
scroll to position [16, 0]
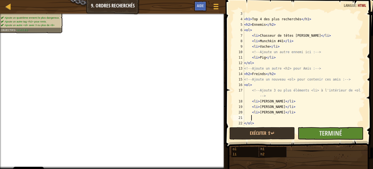
click at [256, 116] on div "< h1 > Top 4 des plus recherchés </ h1 > < h2 > Ennemis </ h2 > < ol > < li > C…" at bounding box center [302, 74] width 118 height 126
paste textarea "<li>[PERSON_NAME]</li>"
drag, startPoint x: 259, startPoint y: 107, endPoint x: 267, endPoint y: 107, distance: 8.2
click at [267, 107] on div "< h1 > Top 4 des plus recherchés </ h1 > < h2 > Ennemis </ h2 > < ol > < li > C…" at bounding box center [302, 74] width 118 height 126
drag, startPoint x: 260, startPoint y: 114, endPoint x: 266, endPoint y: 114, distance: 6.3
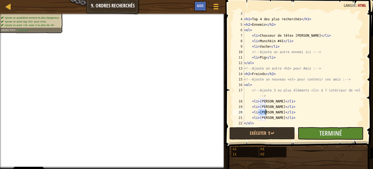
click at [266, 114] on div "< h1 > Top 4 des plus recherchés </ h1 > < h2 > Ennemis </ h2 > < ol > < li > C…" at bounding box center [302, 74] width 118 height 126
drag, startPoint x: 259, startPoint y: 118, endPoint x: 265, endPoint y: 118, distance: 5.7
click at [265, 118] on div "< h1 > Top 4 des plus recherchés </ h1 > < h2 > Ennemis </ h2 > < ol > < li > C…" at bounding box center [302, 74] width 118 height 126
drag, startPoint x: 259, startPoint y: 107, endPoint x: 265, endPoint y: 107, distance: 6.6
click at [265, 107] on div "< h1 > Top 4 des plus recherchés </ h1 > < h2 > Ennemis </ h2 > < ol > < li > C…" at bounding box center [302, 74] width 118 height 126
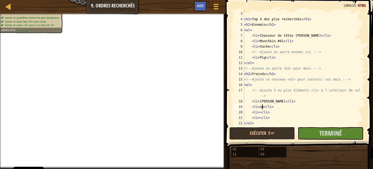
scroll to position [2, 2]
click at [259, 104] on div "< h1 > Top 4 des plus recherchés </ h1 > < h2 > Ennemis </ h2 > < ol > < li > C…" at bounding box center [302, 74] width 118 height 126
click at [258, 112] on div "< h1 > Top 4 des plus recherchés </ h1 > < h2 > Ennemis </ h2 > < ol > < li > C…" at bounding box center [302, 74] width 118 height 126
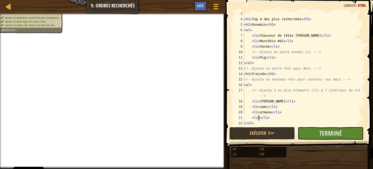
click at [259, 117] on div "< h1 > Top 4 des plus recherchés </ h1 > < h2 > Ennemis </ h2 > < ol > < li > C…" at bounding box center [302, 74] width 118 height 126
type textarea "<li>douae</li>"
click at [299, 130] on button "Terminé" at bounding box center [331, 133] width 66 height 13
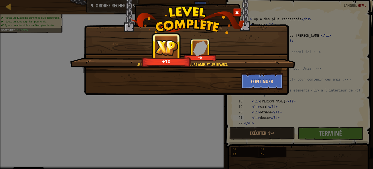
drag, startPoint x: 262, startPoint y: 93, endPoint x: 254, endPoint y: 83, distance: 11.9
click at [254, 83] on div "Le numéro un est pour les meilleurs amis et les rivaux. +10 +0 Continuer" at bounding box center [186, 40] width 205 height 109
click at [254, 83] on button "Continuer" at bounding box center [262, 81] width 42 height 16
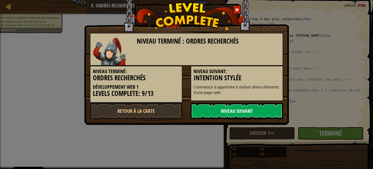
click at [235, 107] on link "Niveau Suivant" at bounding box center [237, 111] width 93 height 16
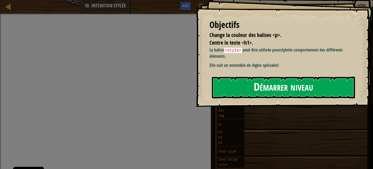
click at [265, 87] on button "Démarrer niveau" at bounding box center [283, 88] width 143 height 22
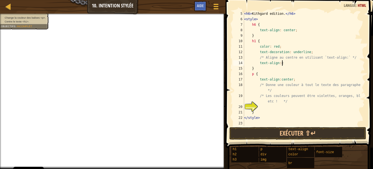
scroll to position [2, 3]
type textarea "text-align: center"
click at [263, 106] on div "< h6 > Kithgard edition. </ h6 > < style > h6 { text-align : center ; } h1 { co…" at bounding box center [302, 74] width 118 height 126
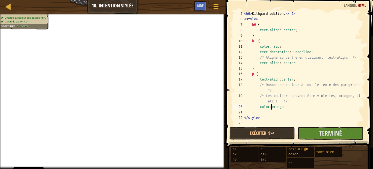
click at [271, 106] on div "< h6 > Kithgard edition. </ h6 > < style > h6 { text-align : center ; } h1 { co…" at bounding box center [302, 74] width 118 height 126
click at [270, 106] on div "< h6 > Kithgard edition. </ h6 > < style > h6 { text-align : center ; } h1 { co…" at bounding box center [302, 74] width 118 height 126
click at [302, 109] on div "< h6 > Kithgard edition. </ h6 > < style > h6 { text-align : center ; } h1 { co…" at bounding box center [302, 74] width 118 height 126
type textarea "}"
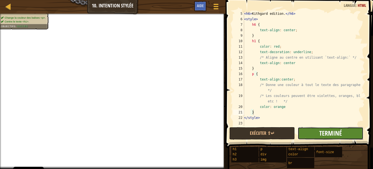
click at [329, 135] on span "Terminé" at bounding box center [331, 133] width 23 height 9
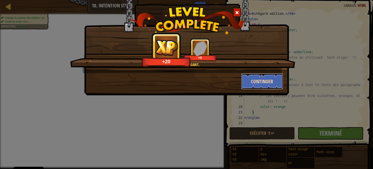
click at [253, 81] on button "Continuer" at bounding box center [262, 81] width 42 height 16
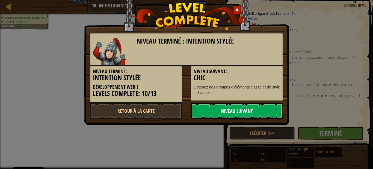
click at [245, 113] on link "Niveau Suivant" at bounding box center [237, 111] width 93 height 16
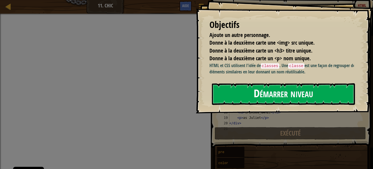
click at [228, 101] on button "Démarrer niveau" at bounding box center [283, 94] width 143 height 22
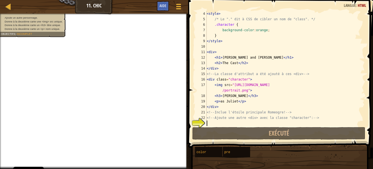
scroll to position [16, 0]
click at [173, 12] on button "Menu du jeu" at bounding box center [179, 7] width 14 height 13
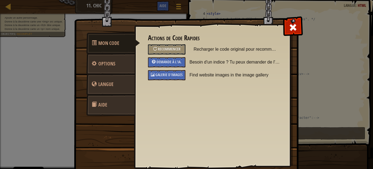
click at [298, 23] on div at bounding box center [293, 25] width 17 height 17
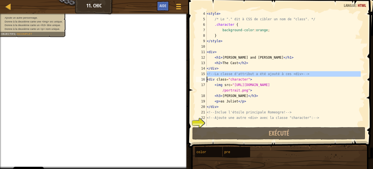
drag, startPoint x: 202, startPoint y: 80, endPoint x: 209, endPoint y: 101, distance: 22.4
type textarea "<img src="[URL][DOMAIN_NAME]">"
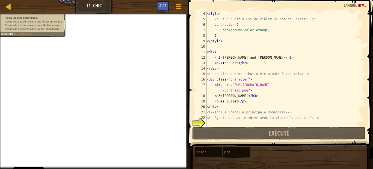
click at [214, 121] on div "< style > /* Le "." dit à CSS de cibler un nom de "class". */ .character { back…" at bounding box center [283, 74] width 155 height 126
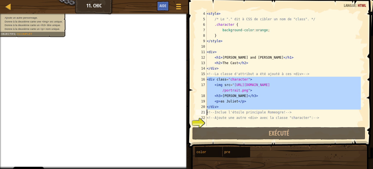
drag, startPoint x: 206, startPoint y: 78, endPoint x: 225, endPoint y: 105, distance: 32.7
click at [225, 105] on div "4 5 6 7 8 9 10 11 12 13 14 15 16 17 18 19 20 21 22 23 < style > /* Le "." dit à…" at bounding box center [280, 68] width 170 height 115
type textarea "</div> <!-- Inclue l'étoile principale Romeogre! -->"
click at [208, 124] on div "< style > /* Le "." dit à CSS de cibler un nom de "class". */ .character { back…" at bounding box center [283, 74] width 155 height 126
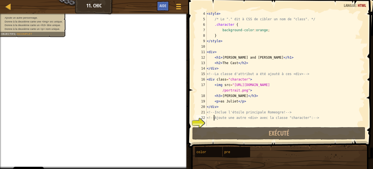
drag, startPoint x: 204, startPoint y: 116, endPoint x: 214, endPoint y: 120, distance: 11.3
click at [214, 120] on div "< style > /* Le "." dit à CSS de cibler un nom de "class". */ .character { back…" at bounding box center [283, 74] width 155 height 126
type textarea "<!-- Ajoute une autre <div> avec la classe "character": -->"
click at [208, 124] on div "< style > /* Le "." dit à CSS de cibler un nom de "class". */ .character { back…" at bounding box center [283, 74] width 155 height 126
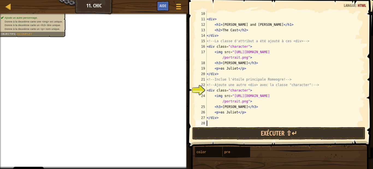
scroll to position [49, 0]
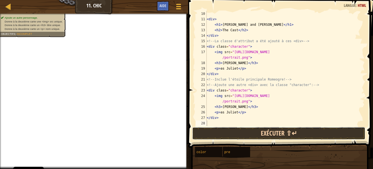
click at [279, 131] on button "Exécuter ⇧↵" at bounding box center [278, 133] width 173 height 13
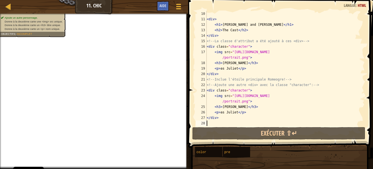
click at [235, 112] on div "< div > < h1 > [PERSON_NAME] and [PERSON_NAME] </ h1 > < h2 > The Cast </ h2 > …" at bounding box center [283, 74] width 155 height 126
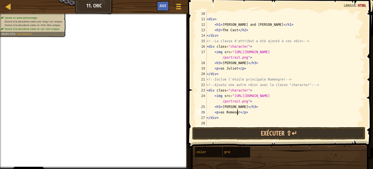
scroll to position [2, 2]
click at [242, 106] on div "< div > < h1 > [PERSON_NAME] and [PERSON_NAME] </ h1 > < h2 > The Cast </ h2 > …" at bounding box center [283, 74] width 155 height 126
click at [243, 106] on div "< div > < h1 > [PERSON_NAME] and [PERSON_NAME] </ h1 > < h2 > The Cast </ h2 > …" at bounding box center [283, 74] width 155 height 126
drag, startPoint x: 244, startPoint y: 101, endPoint x: 231, endPoint y: 104, distance: 12.5
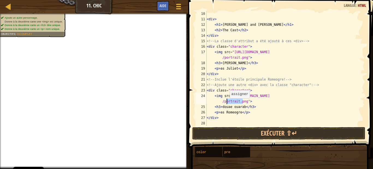
click at [227, 104] on div "< div > < h1 > [PERSON_NAME] and [PERSON_NAME] </ h1 > < h2 > The Cast </ h2 > …" at bounding box center [283, 74] width 155 height 126
click at [270, 96] on div "< div > < h1 > [PERSON_NAME] and [PERSON_NAME] </ h1 > < h2 > The Cast </ h2 > …" at bounding box center [283, 74] width 155 height 126
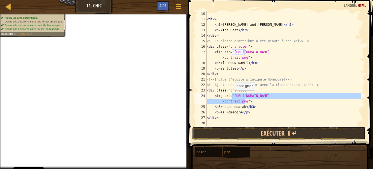
drag, startPoint x: 245, startPoint y: 101, endPoint x: 232, endPoint y: 96, distance: 13.5
click at [232, 96] on div "< div > < h1 > [PERSON_NAME] and [PERSON_NAME] </ h1 > < h2 > The Cast </ h2 > …" at bounding box center [283, 74] width 155 height 126
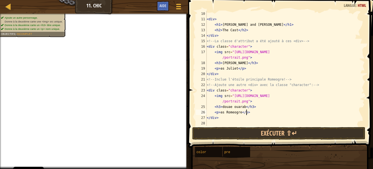
drag, startPoint x: 242, startPoint y: 101, endPoint x: 266, endPoint y: 109, distance: 24.8
click at [266, 109] on div "< div > < h1 > [PERSON_NAME] and [PERSON_NAME] </ h1 > < h2 > The Cast </ h2 > …" at bounding box center [283, 74] width 155 height 126
drag, startPoint x: 244, startPoint y: 103, endPoint x: 240, endPoint y: 102, distance: 3.9
click at [240, 102] on div "< div > < h1 > [PERSON_NAME] and [PERSON_NAME] </ h1 > < h2 > The Cast </ h2 > …" at bounding box center [283, 74] width 155 height 126
click at [244, 102] on div "< div > < h1 > [PERSON_NAME] and [PERSON_NAME] </ h1 > < h2 > The Cast </ h2 > …" at bounding box center [283, 74] width 155 height 126
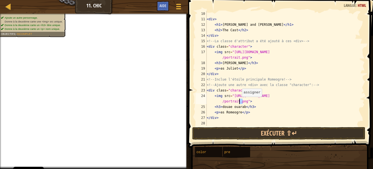
drag, startPoint x: 243, startPoint y: 102, endPoint x: 240, endPoint y: 102, distance: 3.8
click at [240, 102] on div "< div > < h1 > [PERSON_NAME] and [PERSON_NAME] </ h1 > < h2 > The Cast </ h2 > …" at bounding box center [283, 74] width 155 height 126
click at [245, 102] on div "< div > < h1 > [PERSON_NAME] and [PERSON_NAME] </ h1 > < h2 > The Cast </ h2 > …" at bounding box center [283, 74] width 155 height 126
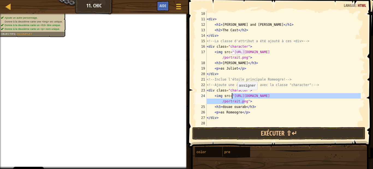
drag, startPoint x: 245, startPoint y: 102, endPoint x: 235, endPoint y: 95, distance: 12.0
click at [235, 95] on div "< div > < h1 > [PERSON_NAME] and [PERSON_NAME] </ h1 > < h2 > The Cast </ h2 > …" at bounding box center [283, 74] width 155 height 126
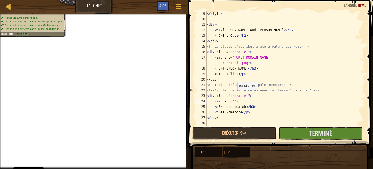
scroll to position [44, 0]
type textarea "<img src="">"
click at [232, 99] on div "</ style > < div > < h1 > [PERSON_NAME] and [PERSON_NAME] </ h1 > < h2 > The Ca…" at bounding box center [283, 74] width 155 height 126
paste textarea
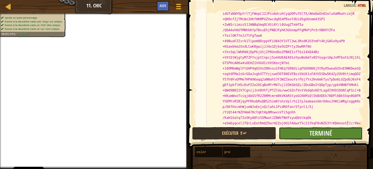
click at [291, 135] on button "Terminé" at bounding box center [321, 133] width 84 height 13
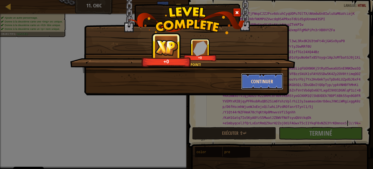
click at [251, 83] on button "Continuer" at bounding box center [262, 81] width 42 height 16
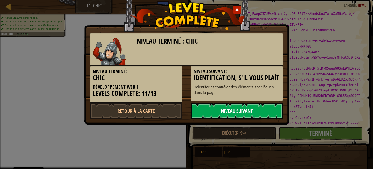
click at [230, 109] on link "Niveau Suivant" at bounding box center [237, 111] width 93 height 16
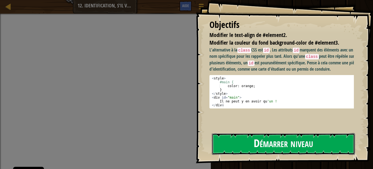
click at [230, 145] on button "Démarrer niveau" at bounding box center [283, 144] width 143 height 22
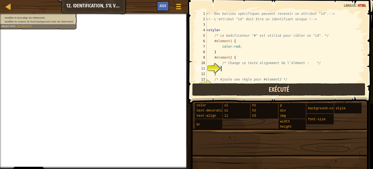
scroll to position [19, 0]
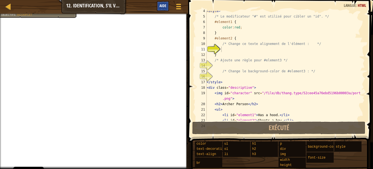
click at [160, 4] on span "Aide" at bounding box center [163, 5] width 7 height 5
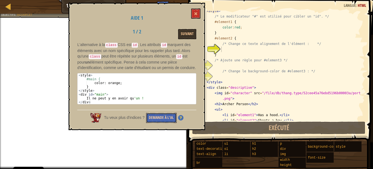
click at [162, 116] on button "Demande à l'IA." at bounding box center [161, 118] width 31 height 10
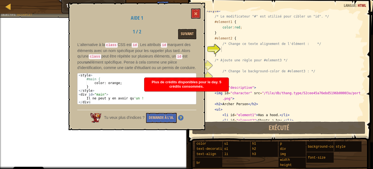
type textarea "color: orange;"
click at [82, 83] on div "< style > #main { color : orange ; } </ style > < div id = "main" > Il ne peut …" at bounding box center [137, 92] width 119 height 38
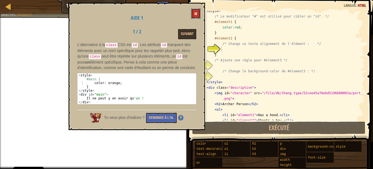
click at [197, 17] on button at bounding box center [195, 13] width 9 height 10
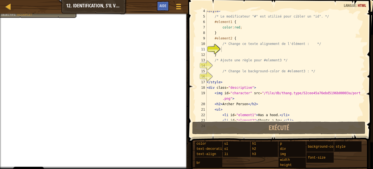
type textarea "}"
click at [225, 52] on div "< style > /* Le modificateur "#" est utilisé pour cibler un "id". */ #element1 …" at bounding box center [283, 68] width 155 height 120
click at [225, 49] on div "< style > /* Le modificateur "#" est utilisé pour cibler un "id". */ #element1 …" at bounding box center [283, 68] width 155 height 120
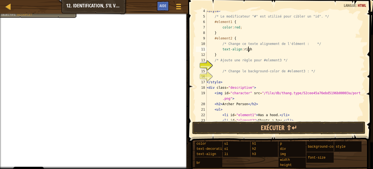
scroll to position [2, 3]
type textarea "text-align:right"
click at [21, 11] on div "Carte Développement Web 1 12. Identification, s'il vous plaît Menu du jeu Termi…" at bounding box center [94, 7] width 188 height 14
click at [218, 68] on div "< style > /* Le modificateur "#" est utilisé pour cibler un "id". */ #element1 …" at bounding box center [283, 68] width 155 height 120
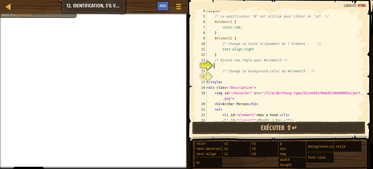
type textarea "à"
type textarea "°"
type textarea "à"
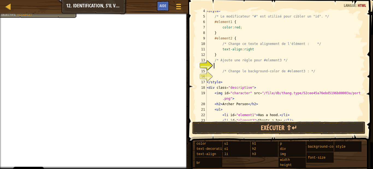
type textarea "°"
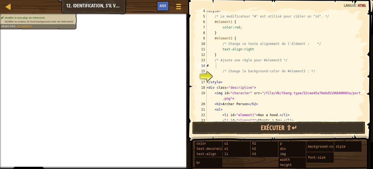
drag, startPoint x: 64, startPoint y: 21, endPoint x: 67, endPoint y: 20, distance: 3.7
click at [67, 20] on span "Modifier la couleur du fond background-color de #element3." at bounding box center [39, 21] width 69 height 3
drag, startPoint x: 66, startPoint y: 20, endPoint x: 71, endPoint y: 21, distance: 4.7
click at [70, 21] on span "Modifier la couleur du fond background-color de #element3." at bounding box center [39, 21] width 69 height 3
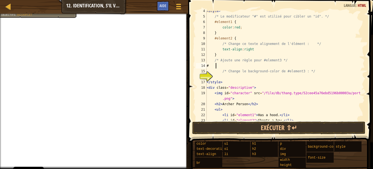
click at [225, 64] on div "< style > /* Le modificateur "#" est utilisé pour cibler un "id". */ #element1 …" at bounding box center [283, 68] width 155 height 120
click at [229, 81] on div "< style > /* Le modificateur "#" est utilisé pour cibler un "id". */ #element1 …" at bounding box center [283, 68] width 155 height 120
click at [214, 72] on div "< style > /* Le modificateur "#" est utilisé pour cibler un "id". */ #element1 …" at bounding box center [283, 68] width 155 height 120
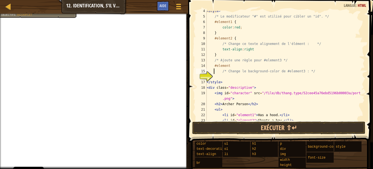
type textarea "/* Change le background-color de #element3 : */"
click at [220, 78] on div "< style > /* Le modificateur "#" est utilisé pour cibler un "id". */ #element1 …" at bounding box center [283, 68] width 155 height 120
click at [224, 75] on div "< style > /* Le modificateur "#" est utilisé pour cibler un "id". */ #element1 …" at bounding box center [283, 68] width 155 height 120
type textarea "3"
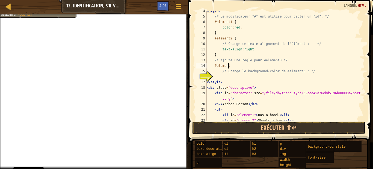
click at [237, 67] on div "< style > /* Le modificateur "#" est utilisé pour cibler un "id". */ #element1 …" at bounding box center [283, 68] width 155 height 120
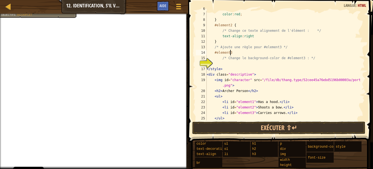
scroll to position [44, 0]
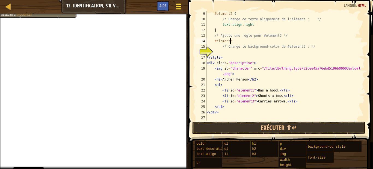
click at [178, 5] on div at bounding box center [178, 6] width 7 height 8
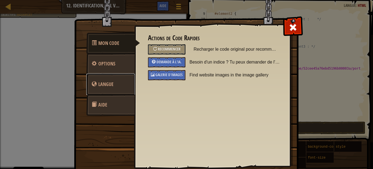
click at [101, 90] on link "Langue" at bounding box center [110, 84] width 49 height 21
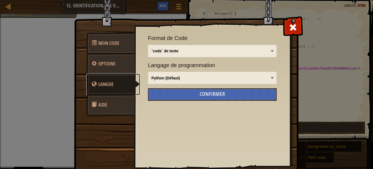
click at [269, 79] on div "Python (Défaut)" at bounding box center [213, 78] width 124 height 8
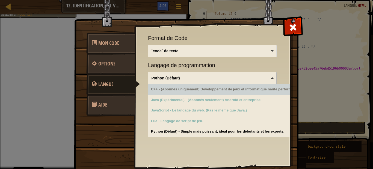
click at [268, 76] on div "Python (Défaut)" at bounding box center [213, 78] width 124 height 8
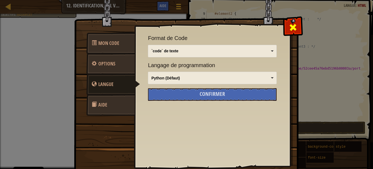
click at [297, 29] on div at bounding box center [293, 25] width 17 height 17
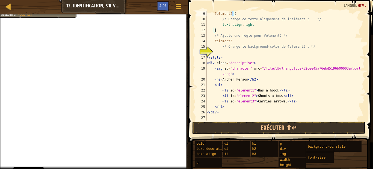
drag, startPoint x: 231, startPoint y: 14, endPoint x: 234, endPoint y: 13, distance: 2.8
click at [234, 13] on div "#element2 { /* Change ce texte alignement de l'élément : */ text-align : right …" at bounding box center [283, 71] width 155 height 120
click at [241, 40] on div "#element2 { /* Change ce texte alignement de l'élément : */ text-align : right …" at bounding box center [283, 71] width 155 height 120
paste textarea "{"
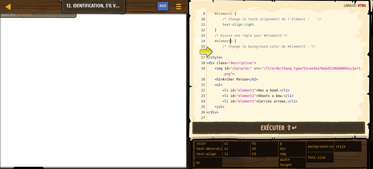
click at [231, 41] on div "#element2 { /* Change ce texte alignement de l'élément : */ text-align : right …" at bounding box center [283, 71] width 155 height 120
click at [223, 49] on div "#element2 { /* Change ce texte alignement de l'élément : */ text-align : right …" at bounding box center [283, 71] width 155 height 120
click at [218, 55] on div "#element2 { /* Change ce texte alignement de l'élément : */ text-align : right …" at bounding box center [283, 71] width 155 height 120
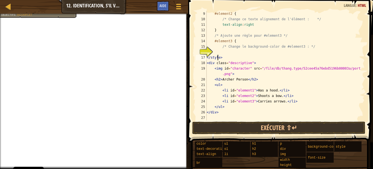
type textarea "</style>"
click at [218, 54] on div "#element2 { /* Change ce texte alignement de l'élément : */ text-align : right …" at bounding box center [283, 71] width 155 height 120
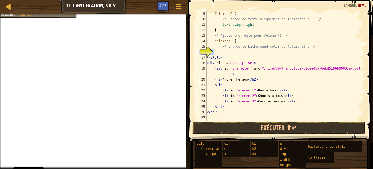
click at [218, 54] on div "#element2 { /* Change ce texte alignement de l'élément : */ text-align : right …" at bounding box center [283, 65] width 155 height 109
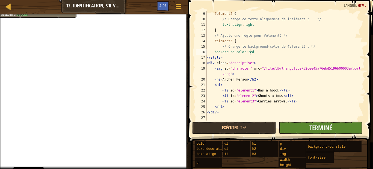
type textarea "background-color:red"
click at [295, 123] on button "Terminé" at bounding box center [321, 127] width 84 height 13
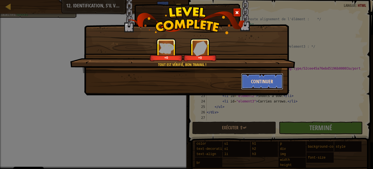
click at [270, 78] on button "Continuer" at bounding box center [262, 81] width 42 height 16
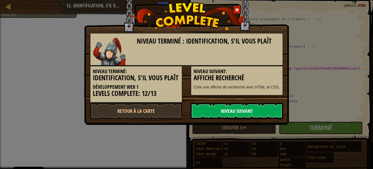
click at [231, 108] on link "Niveau Suivant" at bounding box center [237, 111] width 93 height 16
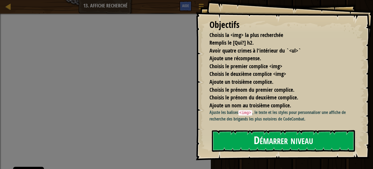
click at [240, 131] on button "Démarrer niveau" at bounding box center [283, 141] width 143 height 22
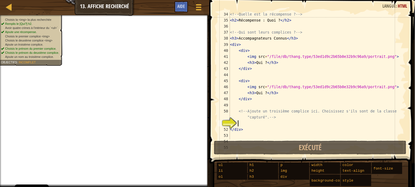
scroll to position [208, 0]
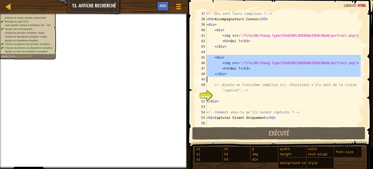
drag, startPoint x: 201, startPoint y: 55, endPoint x: 214, endPoint y: 72, distance: 21.4
click at [214, 72] on div "37 38 39 40 41 42 43 44 45 46 47 48 49 50 51 52 53 54 55 56 <!-- Qui sont leurs…" at bounding box center [280, 68] width 170 height 115
type textarea "</div>"
click at [224, 94] on div "<!-- Qui sont leurs complices ? --> < h3 > Accompagnateurs Connus </ h3 > < div…" at bounding box center [283, 74] width 155 height 126
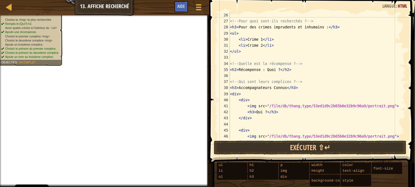
scroll to position [148, 0]
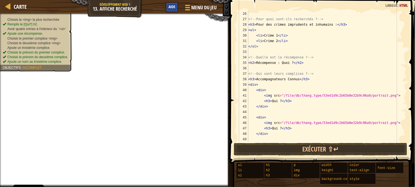
click at [166, 8] on div "Aide" at bounding box center [172, 7] width 12 height 10
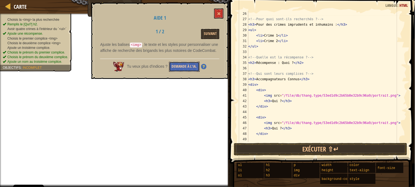
click at [187, 70] on button "Demande à l'IA." at bounding box center [184, 67] width 31 height 10
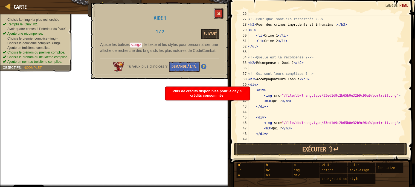
click at [215, 9] on button at bounding box center [218, 13] width 9 height 10
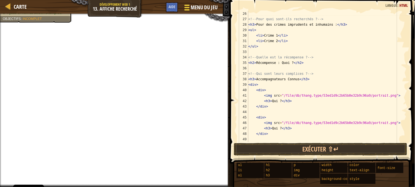
click at [188, 5] on span at bounding box center [186, 5] width 5 height 1
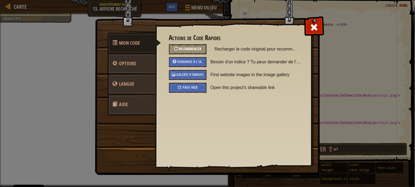
click at [189, 46] on div "Recommencer" at bounding box center [187, 49] width 37 height 10
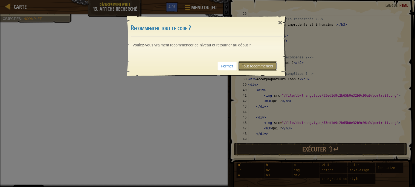
click at [246, 67] on link "Tout recommencer" at bounding box center [257, 66] width 39 height 9
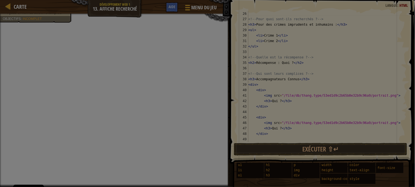
scroll to position [191, 0]
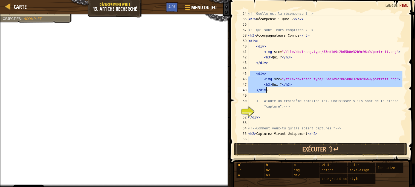
drag, startPoint x: 251, startPoint y: 74, endPoint x: 264, endPoint y: 81, distance: 14.3
click at [265, 82] on div "<!-- Quelle est la récompense ? --> < h2 > Récompense : Quoi ? </ h2 > <!-- Qui…" at bounding box center [324, 82] width 155 height 142
drag, startPoint x: 249, startPoint y: 72, endPoint x: 270, endPoint y: 89, distance: 26.7
click at [270, 89] on div "<!-- Quelle est la récompense ? --> < h2 > Récompense : Quoi ? </ h2 > <!-- Qui…" at bounding box center [324, 82] width 155 height 142
type textarea "<h3>Qui ?</h3> </div>"
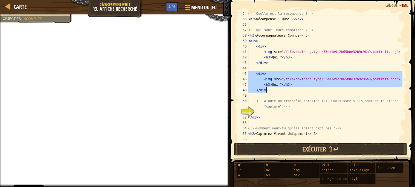
click at [258, 113] on div "<!-- Quelle est la récompense ? --> < h2 > Récompense : Quoi ? </ h2 > <!-- Qui…" at bounding box center [324, 82] width 155 height 142
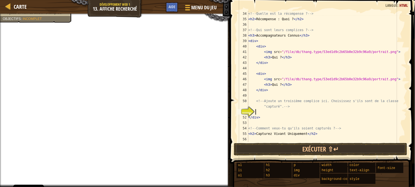
paste textarea "</div>"
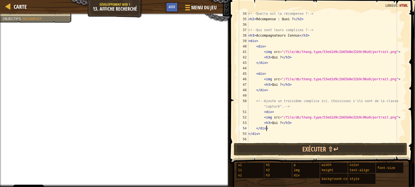
scroll to position [208, 0]
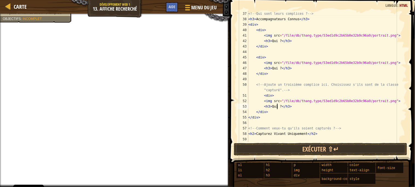
click at [278, 108] on div "<!-- Qui sont leurs complices ? --> < h3 > Accompagnateurs Connus </ h3 > < div…" at bounding box center [324, 82] width 155 height 142
click at [279, 106] on div "<!-- Qui sont leurs complices ? --> < h3 > Accompagnateurs Connus </ h3 > < div…" at bounding box center [324, 82] width 155 height 142
drag, startPoint x: 279, startPoint y: 106, endPoint x: 272, endPoint y: 106, distance: 7.9
click at [272, 106] on div "<!-- Qui sont leurs complices ? --> < h3 > Accompagnateurs Connus </ h3 > < div…" at bounding box center [324, 82] width 155 height 142
click at [272, 106] on div "<!-- Qui sont leurs complices ? --> < h3 > Accompagnateurs Connus </ h3 > < div…" at bounding box center [324, 76] width 155 height 131
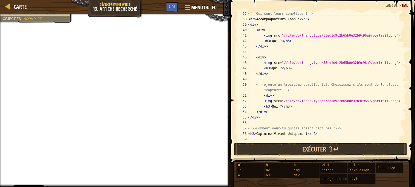
click at [271, 106] on div "<!-- Qui sont leurs complices ? --> < h3 > Accompagnateurs Connus </ h3 > < div…" at bounding box center [324, 82] width 155 height 142
click at [269, 106] on div "<!-- Qui sont leurs complices ? --> < h3 > Accompagnateurs Connus </ h3 > < div…" at bounding box center [324, 82] width 155 height 142
drag, startPoint x: 269, startPoint y: 106, endPoint x: 277, endPoint y: 105, distance: 7.4
click at [277, 105] on div "<!-- Qui sont leurs complices ? --> < h3 > Accompagnateurs Connus </ h3 > < div…" at bounding box center [324, 82] width 155 height 142
click at [277, 109] on div "<!-- Qui sont leurs complices ? --> < h3 > Accompagnateurs Connus </ h3 > < div…" at bounding box center [324, 82] width 155 height 142
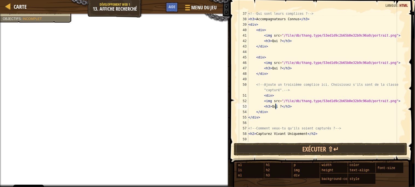
drag, startPoint x: 278, startPoint y: 104, endPoint x: 275, endPoint y: 107, distance: 4.8
click at [275, 107] on div "<!-- Qui sont leurs complices ? --> < h3 > Accompagnateurs Connus </ h3 > < div…" at bounding box center [324, 82] width 155 height 142
click at [276, 110] on div "<!-- Qui sont leurs complices ? --> < h3 > Accompagnateurs Connus </ h3 > < div…" at bounding box center [324, 82] width 155 height 142
drag, startPoint x: 279, startPoint y: 106, endPoint x: 269, endPoint y: 107, distance: 9.9
click at [269, 107] on div "<!-- Qui sont leurs complices ? --> < h3 > Accompagnateurs Connus </ h3 > < div…" at bounding box center [324, 82] width 155 height 142
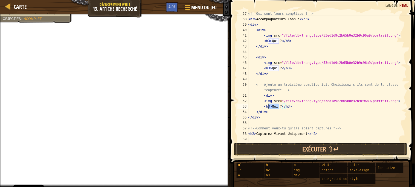
click at [271, 107] on div "<!-- Qui sont leurs complices ? --> < h3 > Accompagnateurs Connus </ h3 > < div…" at bounding box center [324, 76] width 155 height 131
drag, startPoint x: 271, startPoint y: 106, endPoint x: 277, endPoint y: 105, distance: 6.1
click at [277, 105] on div "<!-- Qui sont leurs complices ? --> < h3 > Accompagnateurs Connus </ h3 > < div…" at bounding box center [324, 82] width 155 height 142
click at [278, 68] on div "<!-- Qui sont leurs complices ? --> < h3 > Accompagnateurs Connus </ h3 > < div…" at bounding box center [324, 82] width 155 height 142
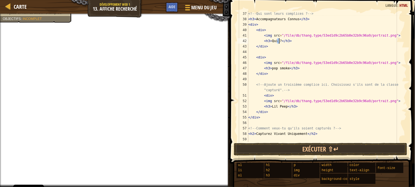
drag, startPoint x: 278, startPoint y: 42, endPoint x: 280, endPoint y: 39, distance: 4.1
click at [280, 39] on div "<!-- Qui sont leurs complices ? --> < h3 > Accompagnateurs Connus </ h3 > < div…" at bounding box center [324, 82] width 155 height 142
click at [280, 39] on div "<!-- Qui sont leurs complices ? --> < h3 > Accompagnateurs Connus </ h3 > < div…" at bounding box center [324, 76] width 155 height 131
click at [373, 102] on div "<!-- Qui sont leurs complices ? --> < h3 > Accompagnateurs Connus </ h3 > < div…" at bounding box center [324, 82] width 155 height 142
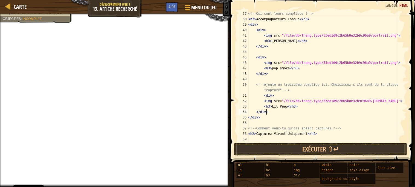
click at [373, 113] on div "<!-- Qui sont leurs complices ? --> < h3 > Accompagnateurs Connus </ h3 > < div…" at bounding box center [324, 82] width 155 height 142
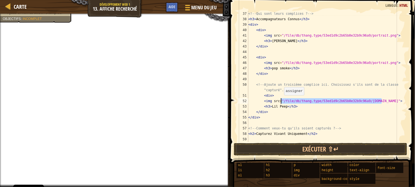
drag, startPoint x: 382, startPoint y: 102, endPoint x: 282, endPoint y: 101, distance: 100.1
click at [282, 101] on div "<!-- Qui sont leurs complices ? --> < h3 > Accompagnateurs Connus </ h3 > < div…" at bounding box center [324, 82] width 155 height 142
click at [282, 100] on div "<!-- Qui sont leurs complices ? --> < h3 > Accompagnateurs Connus </ h3 > < div…" at bounding box center [324, 82] width 155 height 142
click at [283, 101] on div "<!-- Qui sont leurs complices ? --> < h3 > Accompagnateurs Connus </ h3 > < div…" at bounding box center [324, 82] width 155 height 142
type textarea "<img src="">"
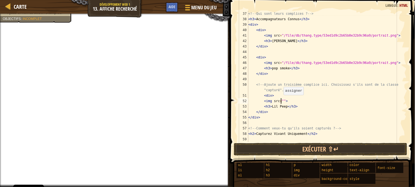
paste textarea
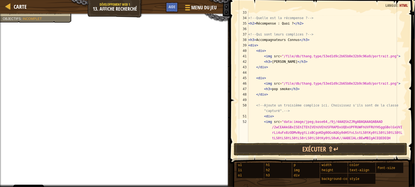
scroll to position [187, 0]
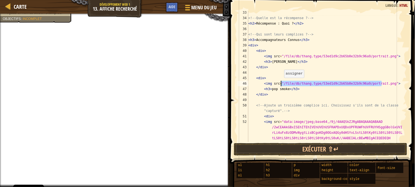
drag, startPoint x: 382, startPoint y: 84, endPoint x: 282, endPoint y: 82, distance: 100.4
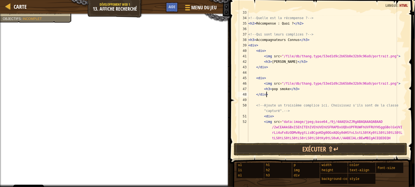
drag, startPoint x: 282, startPoint y: 82, endPoint x: 322, endPoint y: 94, distance: 42.1
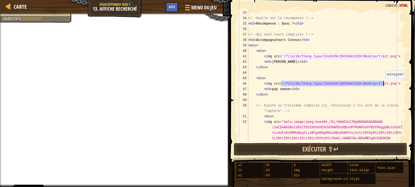
drag, startPoint x: 281, startPoint y: 83, endPoint x: 383, endPoint y: 83, distance: 101.7
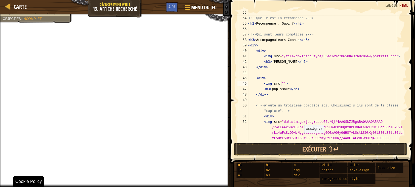
drag, startPoint x: 233, startPoint y: 170, endPoint x: 244, endPoint y: 191, distance: 24.0
click at [244, 0] on html "Cookie Policy CodeCombat utilise quelques cookies essentiels et non essentiels.…" at bounding box center [207, 0] width 415 height 0
drag, startPoint x: 282, startPoint y: 91, endPoint x: 275, endPoint y: 92, distance: 6.8
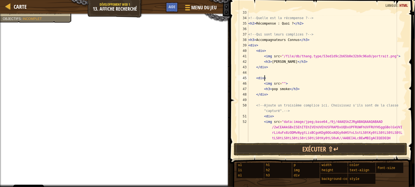
type textarea "<img src="">"
paste textarea
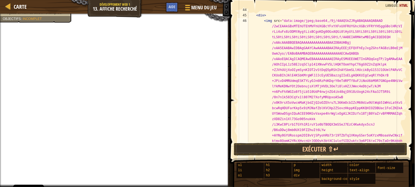
scroll to position [195, 0]
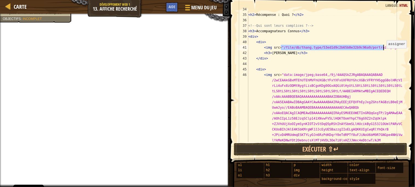
drag, startPoint x: 281, startPoint y: 47, endPoint x: 384, endPoint y: 49, distance: 103.4
type textarea "<img src="">"
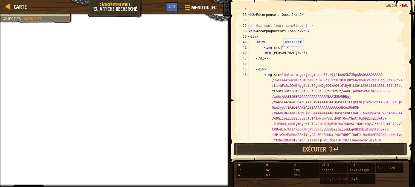
paste textarea
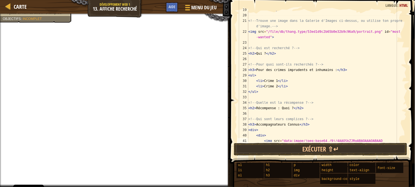
scroll to position [87, 0]
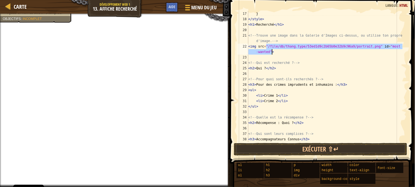
drag, startPoint x: 267, startPoint y: 46, endPoint x: 365, endPoint y: 57, distance: 99.0
click at [359, 55] on div "} </ style > < h1 > Recherché </ h1 > <!-- Trouve une image dans la Galerie d'I…" at bounding box center [324, 82] width 155 height 142
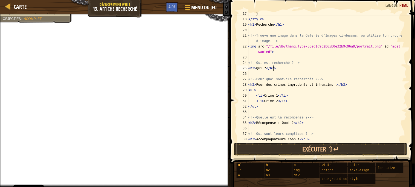
click at [373, 66] on div "} </ style > < h1 > Recherché </ h1 > <!-- Trouve une image dans la Galerie d'I…" at bounding box center [324, 82] width 155 height 142
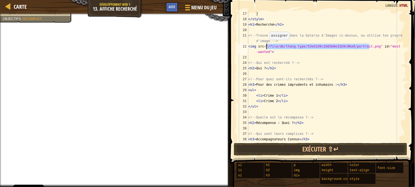
drag, startPoint x: 368, startPoint y: 47, endPoint x: 267, endPoint y: 45, distance: 101.7
click at [267, 45] on div "} </ style > < h1 > Recherché </ h1 > <!-- Trouve une image dans la Galerie d'I…" at bounding box center [324, 82] width 155 height 142
click at [267, 45] on div "} </ style > < h1 > Recherché </ h1 > <!-- Trouve une image dans la Galerie d'I…" at bounding box center [324, 76] width 155 height 131
drag, startPoint x: 267, startPoint y: 45, endPoint x: 369, endPoint y: 46, distance: 102.8
click at [369, 46] on div "} </ style > < h1 > Recherché </ h1 > <!-- Trouve une image dans la Galerie d'I…" at bounding box center [324, 82] width 155 height 142
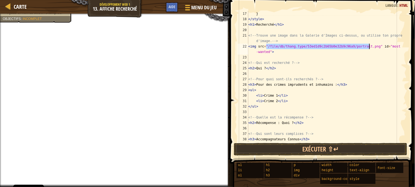
type textarea "<img src="" id="most-wanted">"
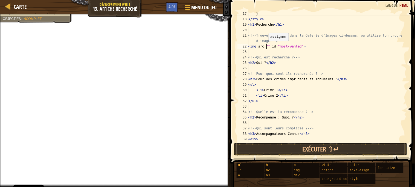
paste textarea
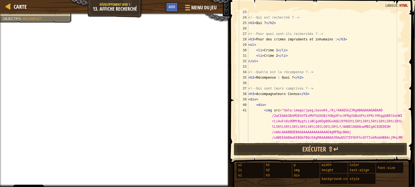
scroll to position [725, 0]
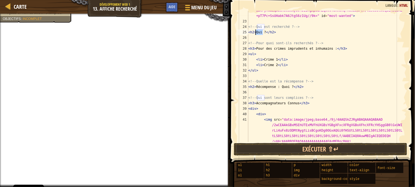
drag, startPoint x: 264, startPoint y: 32, endPoint x: 256, endPoint y: 32, distance: 7.7
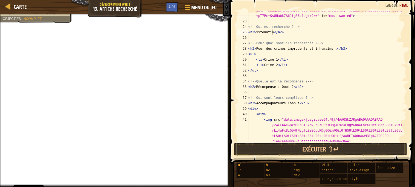
scroll to position [2, 2]
drag, startPoint x: 276, startPoint y: 60, endPoint x: 263, endPoint y: 60, distance: 12.9
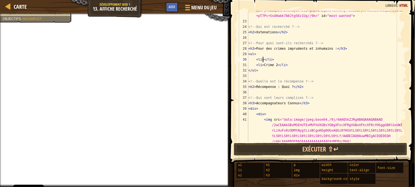
paste textarea "Best New Hip Hop Artist"
drag, startPoint x: 275, startPoint y: 65, endPoint x: 267, endPoint y: 66, distance: 7.4
drag, startPoint x: 262, startPoint y: 65, endPoint x: 258, endPoint y: 67, distance: 4.3
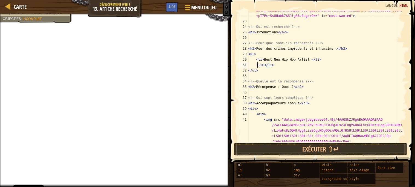
paste textarea "Favorite Album – Soul/R&B"
type textarea "<li>Favorite Album – Soul/R&B </li>"
drag, startPoint x: 255, startPoint y: 64, endPoint x: 323, endPoint y: 64, distance: 68.4
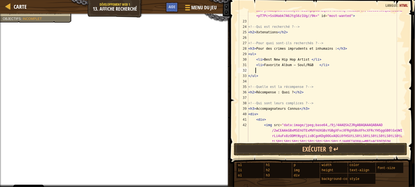
scroll to position [2, 0]
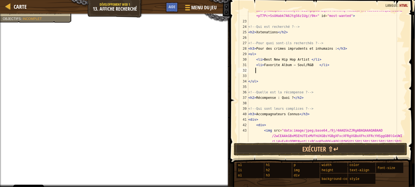
paste textarea "<li>Favorite Album – Soul/R&B </li>"
drag, startPoint x: 310, startPoint y: 71, endPoint x: 264, endPoint y: 70, distance: 45.9
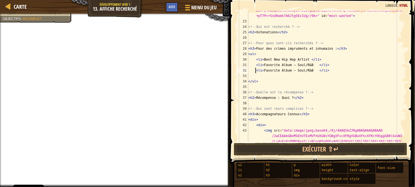
drag, startPoint x: 264, startPoint y: 70, endPoint x: 256, endPoint y: 70, distance: 7.9
drag, startPoint x: 263, startPoint y: 70, endPoint x: 308, endPoint y: 71, distance: 45.4
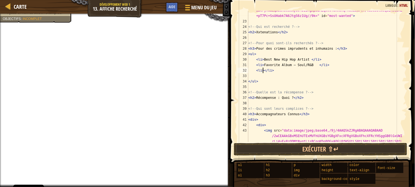
paste textarea "New Artist of the Year"
type textarea "<li>New Artist of the Year</li>"
drag, startPoint x: 256, startPoint y: 76, endPoint x: 252, endPoint y: 73, distance: 4.9
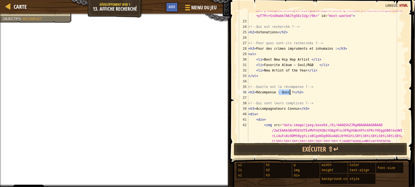
drag, startPoint x: 279, startPoint y: 93, endPoint x: 290, endPoint y: 92, distance: 10.7
type textarea "<h2>Récompense : 1,000,000$</h2>"
click at [276, 152] on button "Exécuter ⇧↵" at bounding box center [320, 149] width 173 height 13
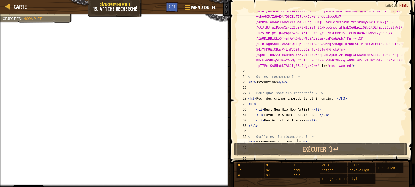
scroll to position [748, 0]
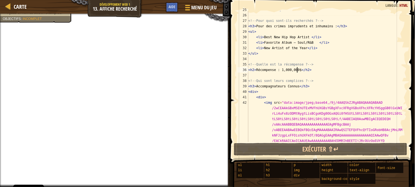
scroll to position [748, 0]
click at [321, 79] on div "< h2 > Xxtenations </ h2 > <!-- Pour quoi sont-ils recherchés ? --> < h3 > Pour…" at bounding box center [324, 76] width 155 height 131
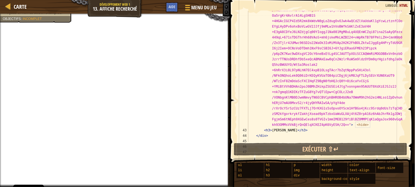
scroll to position [1808, 0]
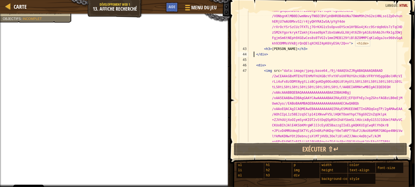
click at [253, 54] on div "< img src = "data:image/jpeg;base64,/9j/4AAQSkZJRgABAQAAAQABAAD /2wCEAAkGBxMSEh…" at bounding box center [324, 2] width 155 height 1925
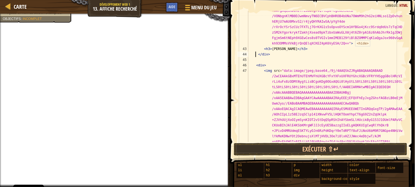
scroll to position [2, 1]
click at [253, 63] on div "< img src = "data:image/jpeg;base64,/9j/4AAQSkZJRgABAQAAAQABAAD /2wCEAAkGBxMSEh…" at bounding box center [324, 2] width 155 height 1925
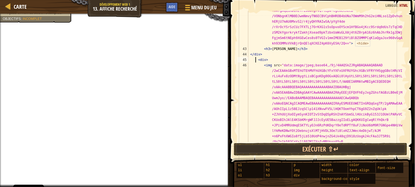
type textarea "<div>"
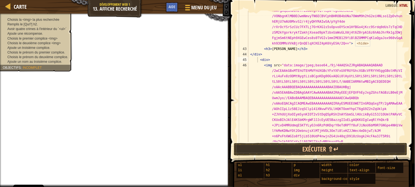
click at [14, 20] on ul "Choisis la <img> la plus recherchée Remplis le [Qui?] h2. Avoir quatre crimes à…" at bounding box center [36, 40] width 67 height 47
drag, startPoint x: 16, startPoint y: 40, endPoint x: 9, endPoint y: 49, distance: 11.7
click at [9, 49] on ul "Choisis la <img> la plus recherchée Remplis le [Qui?] h2. Avoir quatre crimes à…" at bounding box center [36, 40] width 67 height 47
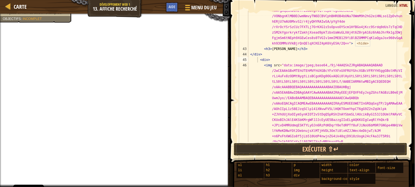
drag, startPoint x: 228, startPoint y: 67, endPoint x: 227, endPoint y: 56, distance: 10.4
click at [227, 56] on div at bounding box center [227, 93] width 1 height 187
click at [185, 6] on div at bounding box center [186, 8] width 7 height 8
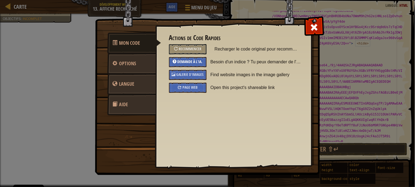
click at [188, 61] on span "Demande à l'IA." at bounding box center [189, 61] width 25 height 5
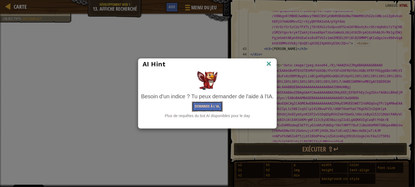
click at [207, 107] on button "Demande à l'IA." at bounding box center [207, 107] width 31 height 10
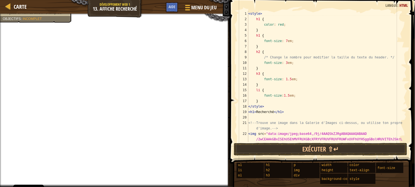
scroll to position [0, 0]
click at [228, 33] on div at bounding box center [227, 93] width 1 height 187
